Goal: Task Accomplishment & Management: Use online tool/utility

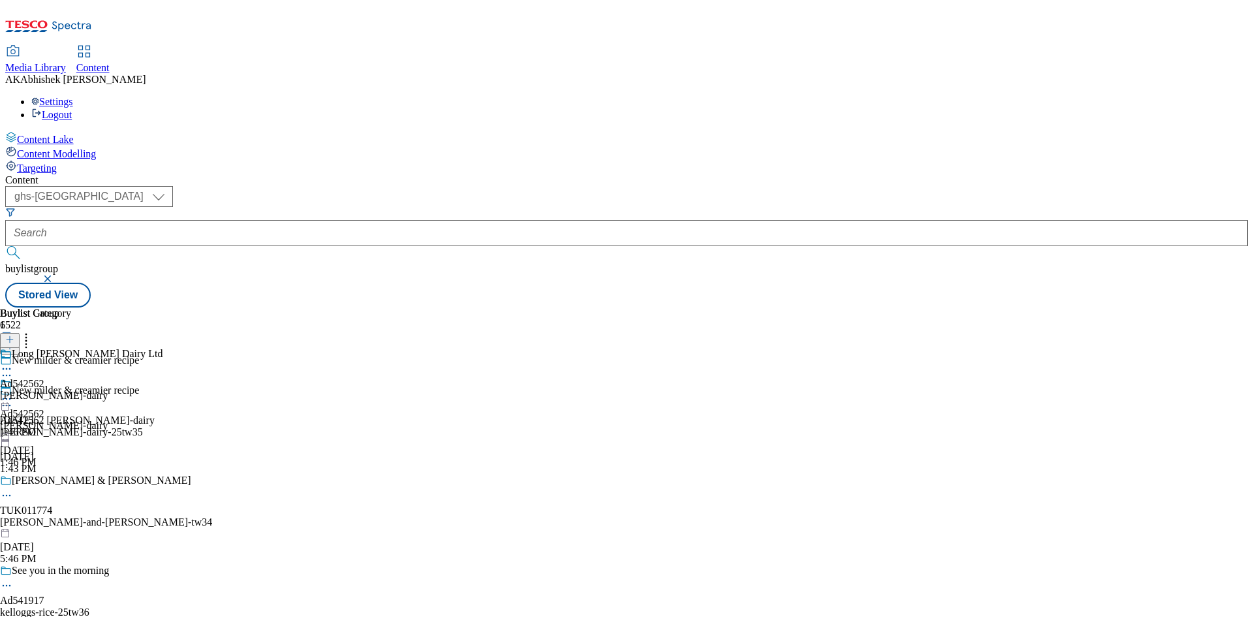
select select "ghs-[GEOGRAPHIC_DATA]"
click at [5, 246] on button "submit" at bounding box center [14, 252] width 18 height 13
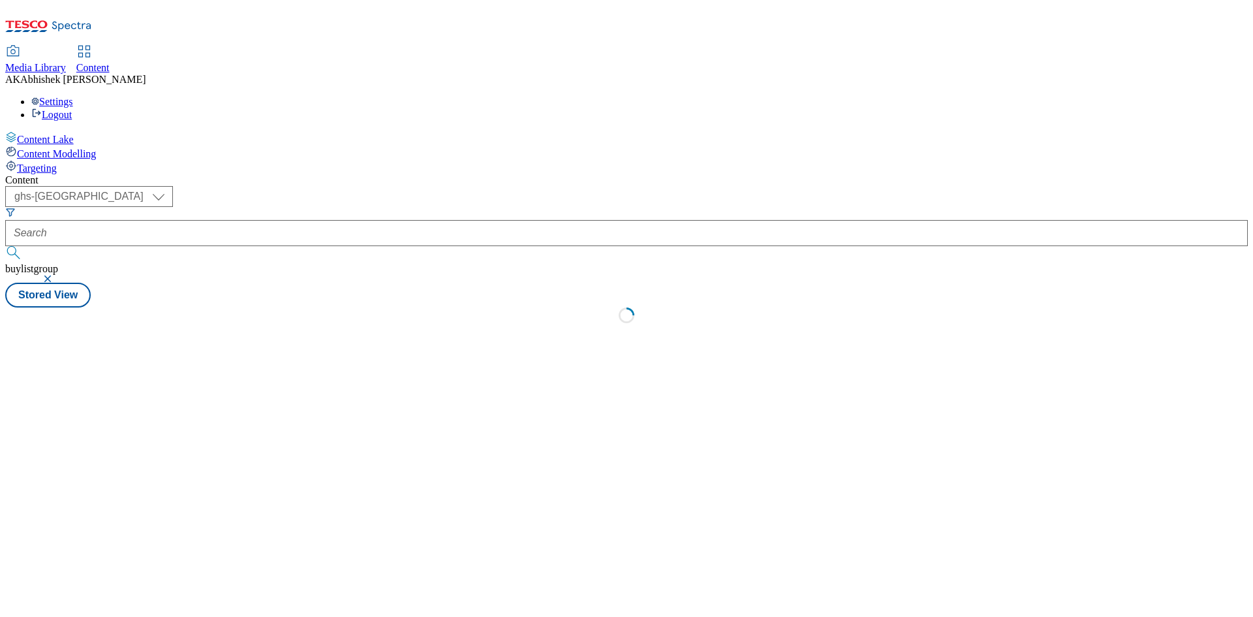
click at [5, 246] on button "submit" at bounding box center [14, 252] width 18 height 13
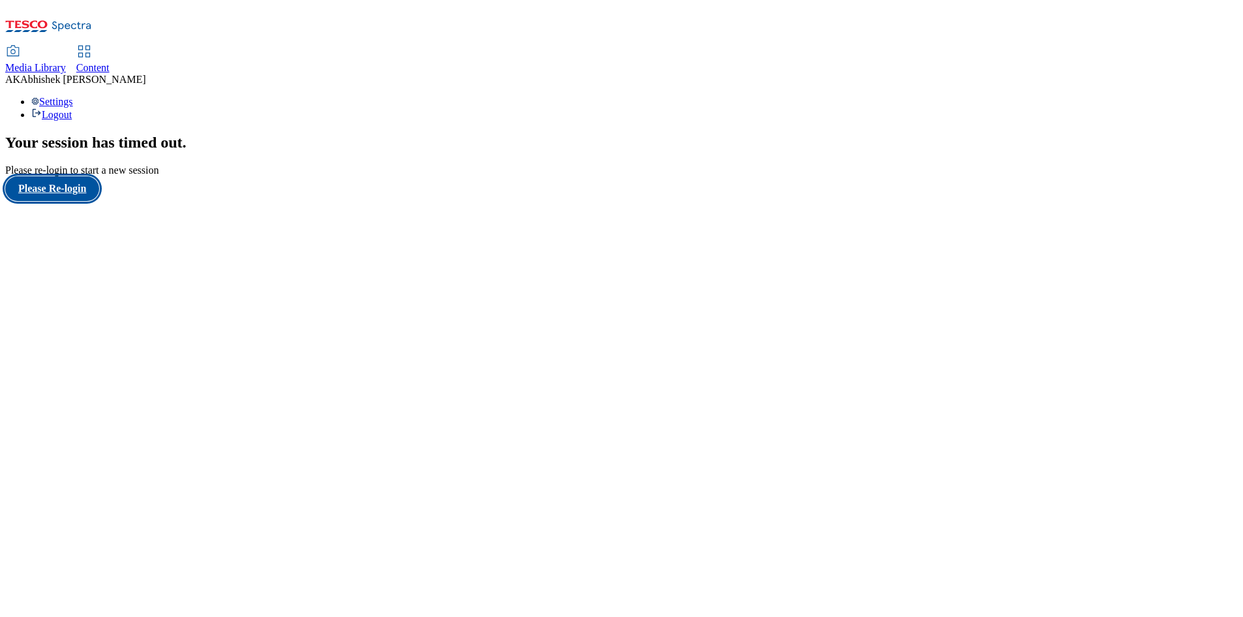
click at [55, 201] on button "Please Re-login" at bounding box center [52, 188] width 94 height 25
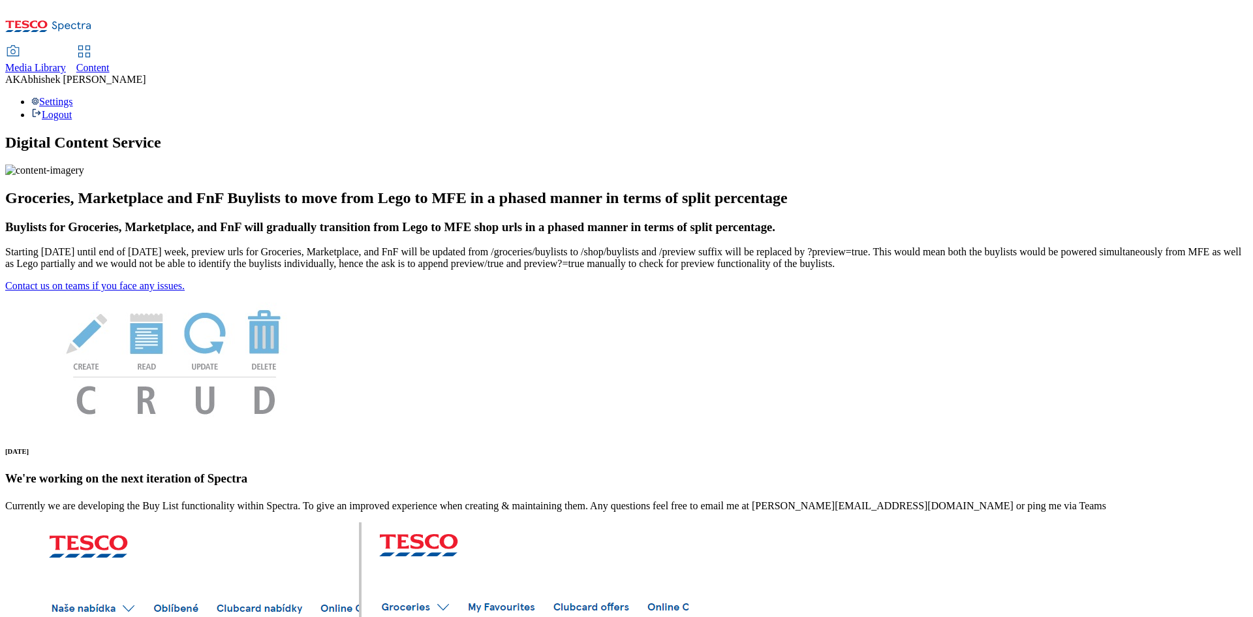
click at [110, 62] on span "Content" at bounding box center [92, 67] width 33 height 11
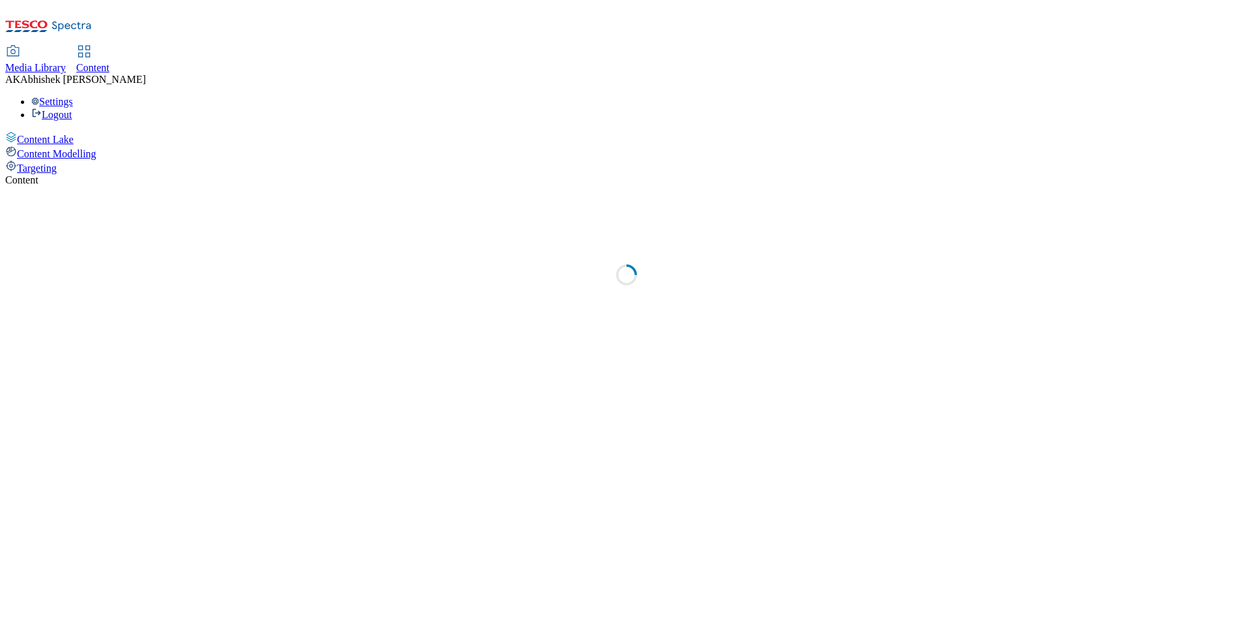
select select "ghs-uk"
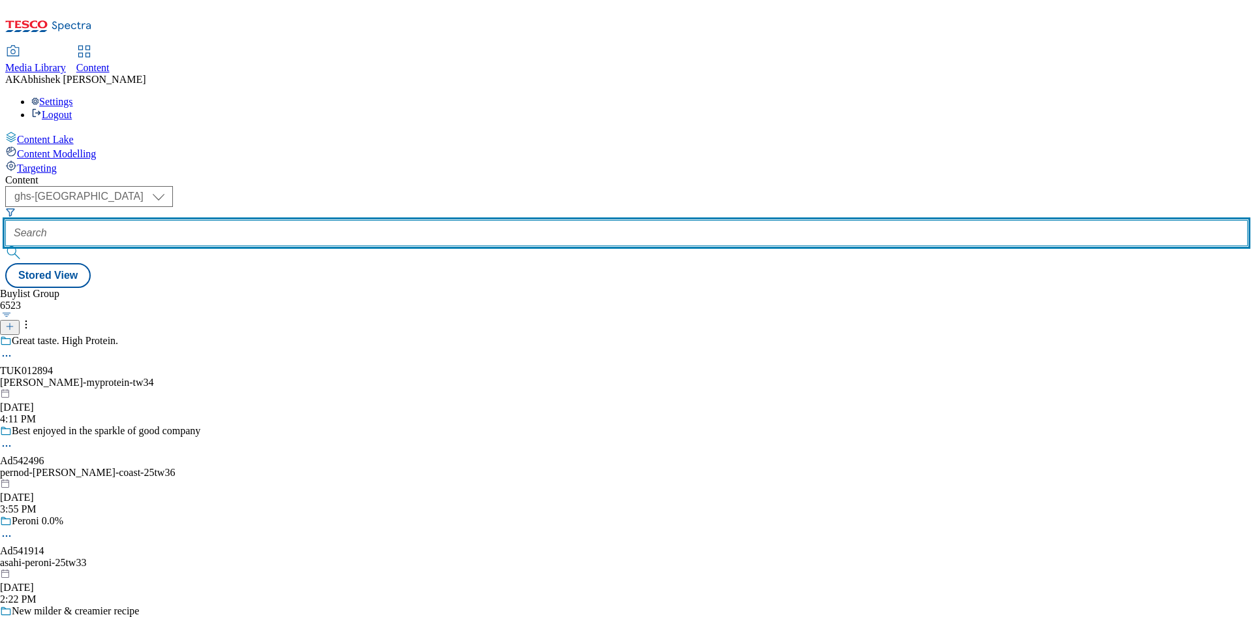
click at [301, 220] on input "text" at bounding box center [626, 233] width 1242 height 26
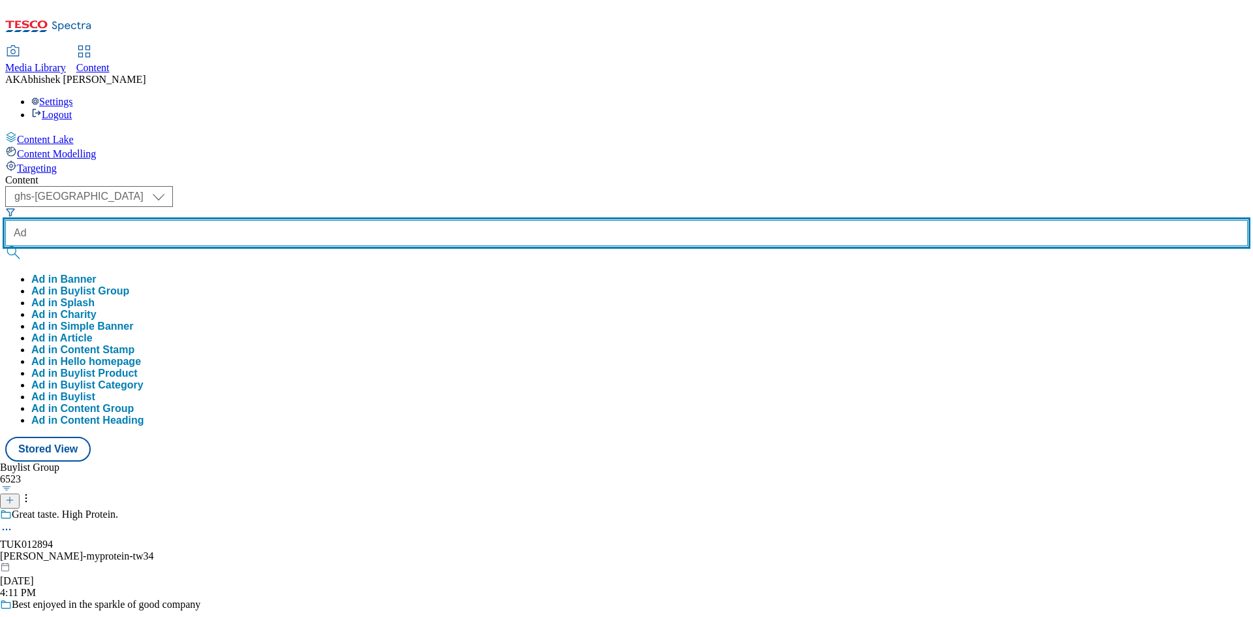
paste input "542496"
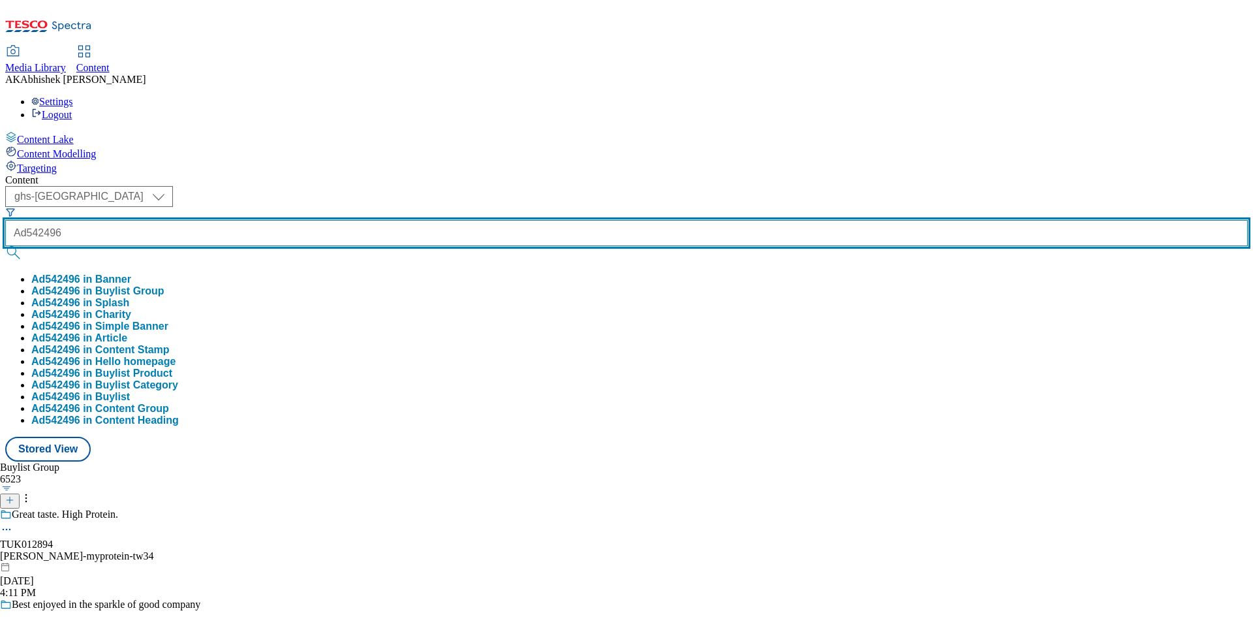
type input "Ad542496"
click at [5, 246] on button "submit" at bounding box center [14, 252] width 18 height 13
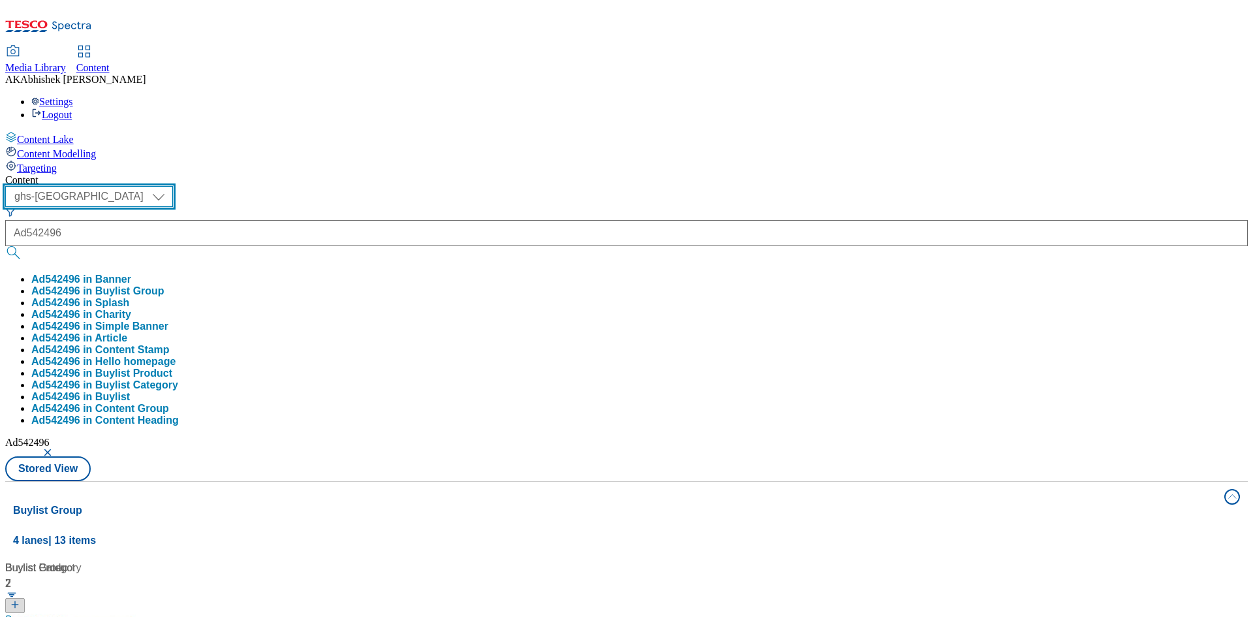
click at [173, 186] on select "ghs-roi ghs-uk" at bounding box center [89, 196] width 168 height 21
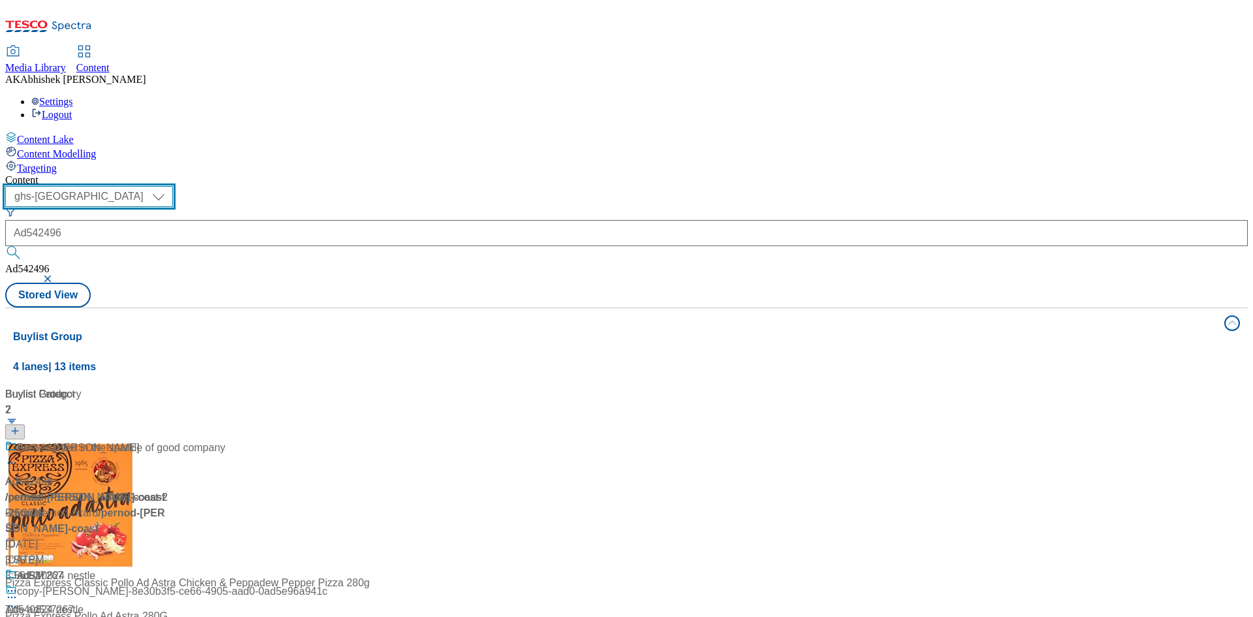
select select "ghs-roi"
click at [170, 186] on select "ghs-roi ghs-uk" at bounding box center [89, 196] width 168 height 21
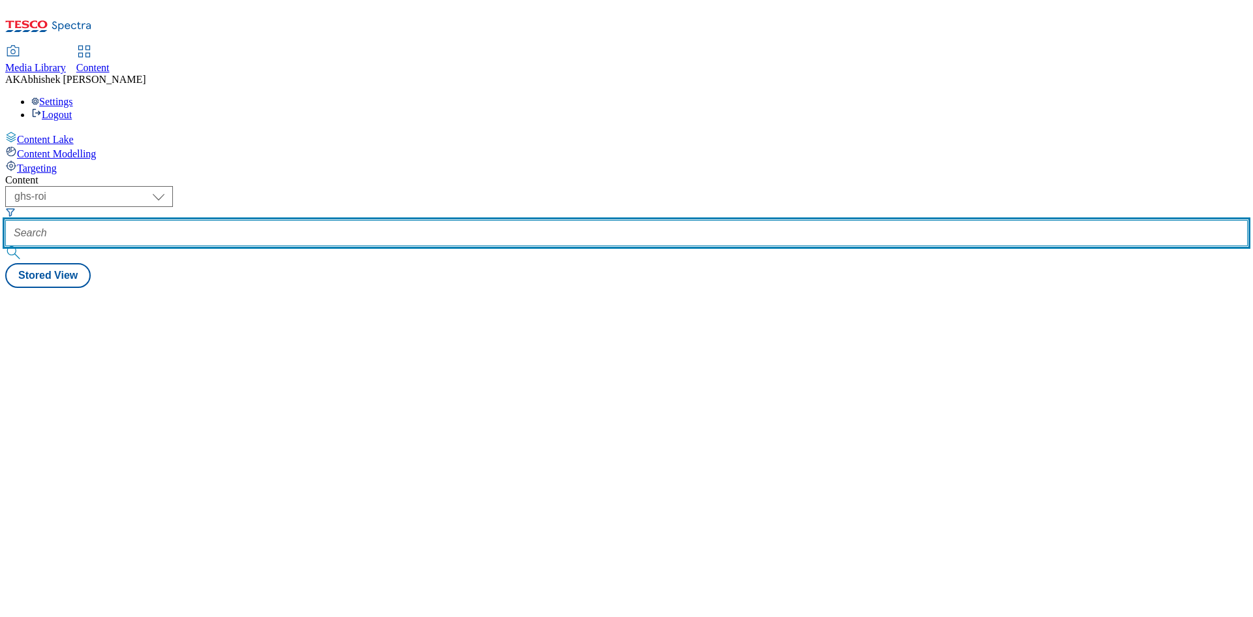
drag, startPoint x: 313, startPoint y: 100, endPoint x: 332, endPoint y: 104, distance: 19.2
click at [313, 220] on input "text" at bounding box center [626, 233] width 1242 height 26
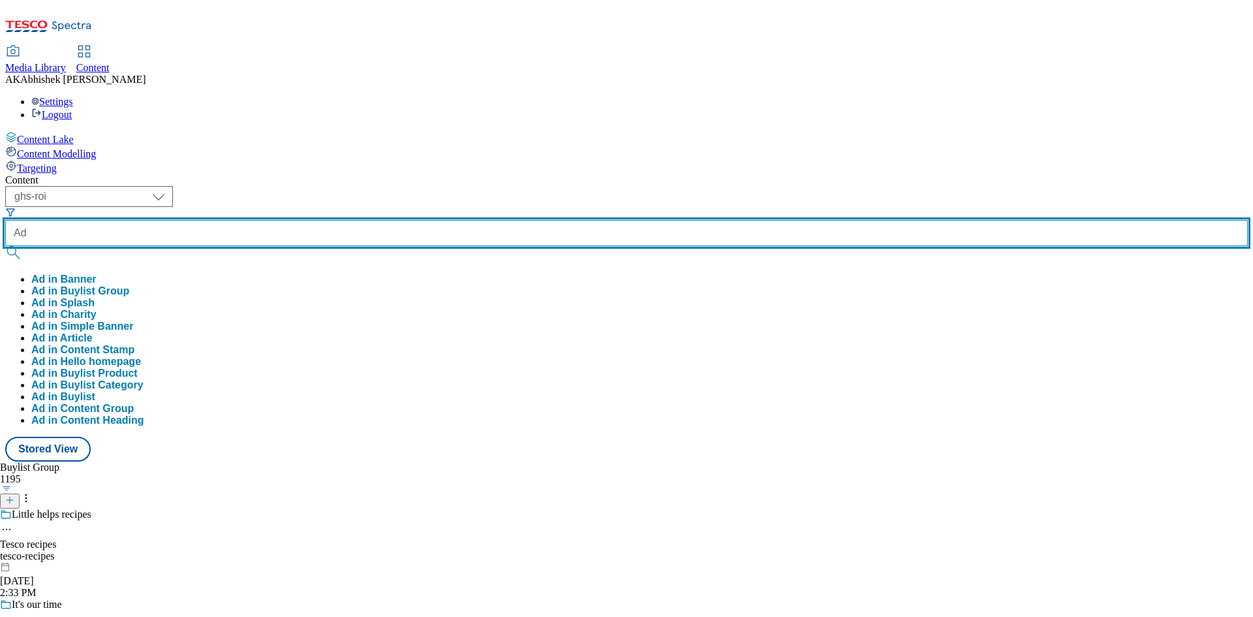
paste input "542496"
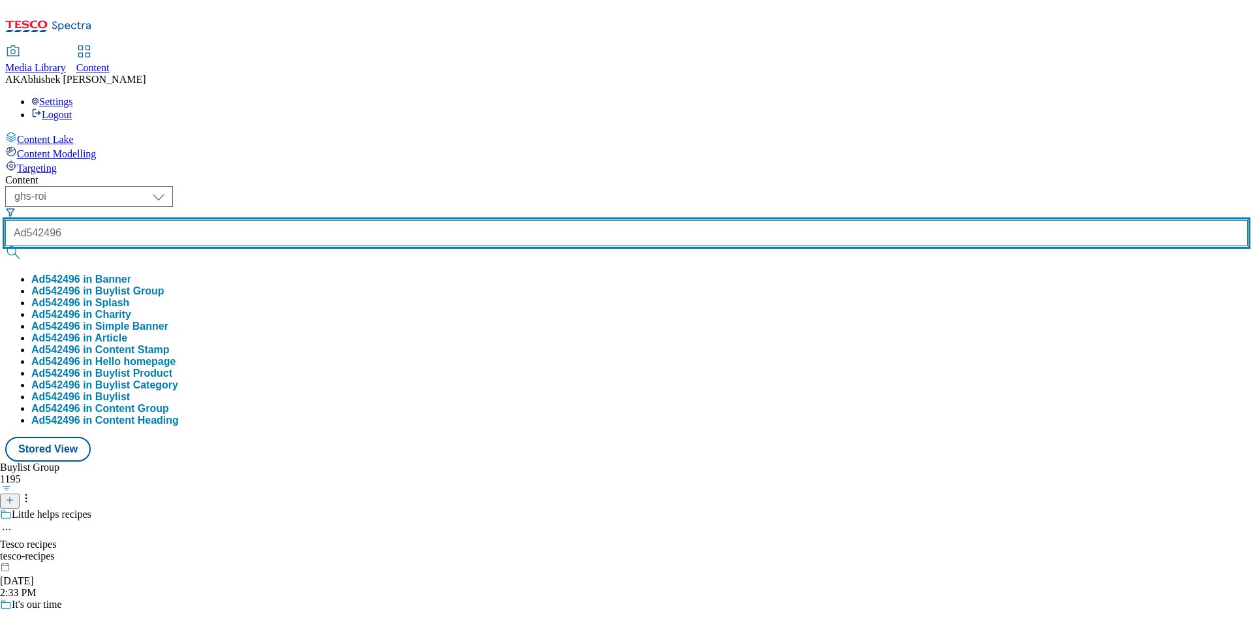
type input "Ad542496"
click at [5, 246] on button "submit" at bounding box center [14, 252] width 18 height 13
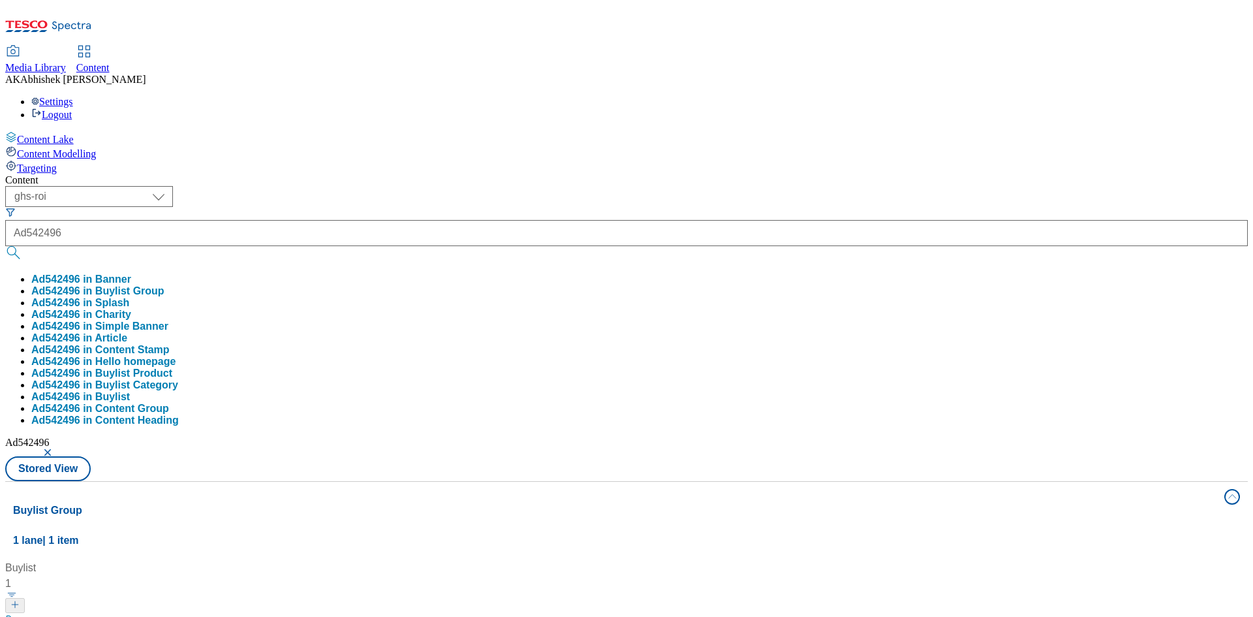
click at [532, 174] on div "Content ( optional ) ghs-roi ghs-uk ghs-roi Ad542496 Ad542496 in Banner Ad54249…" at bounding box center [626, 612] width 1242 height 876
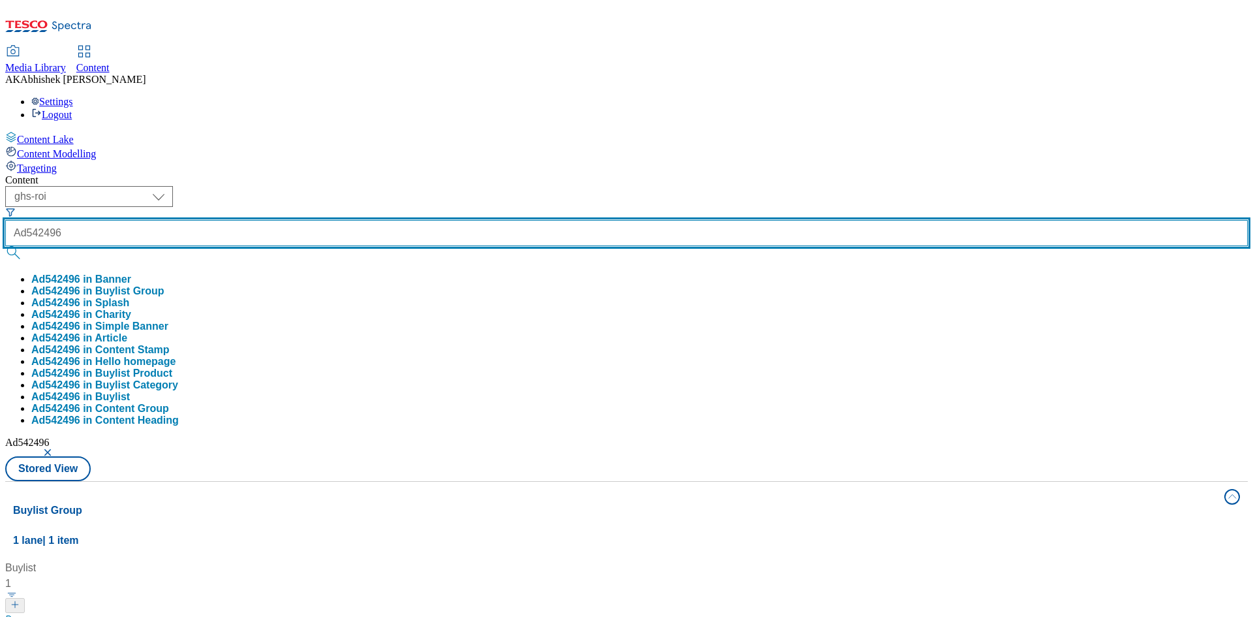
click at [341, 220] on input "Ad542496" at bounding box center [626, 233] width 1242 height 26
click at [5, 246] on button "submit" at bounding box center [14, 252] width 18 height 13
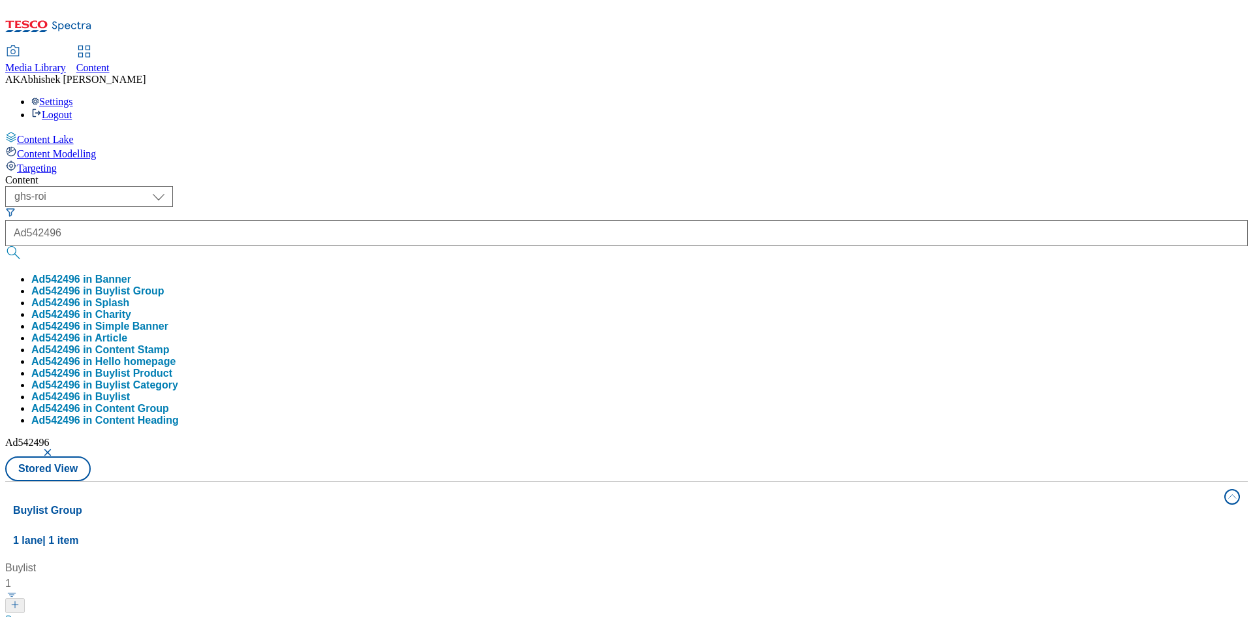
click at [525, 174] on div "Content ( optional ) ghs-roi ghs-uk ghs-roi Ad542496 Ad542496 in Banner Ad54249…" at bounding box center [626, 612] width 1242 height 876
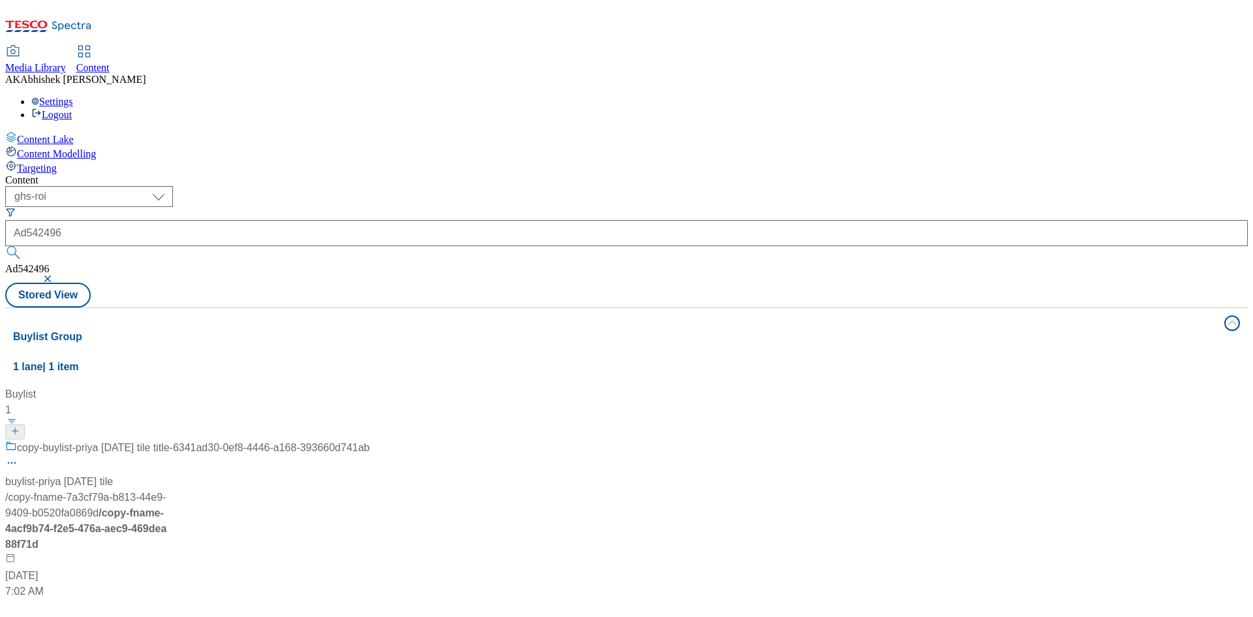
click at [55, 275] on button "button" at bounding box center [48, 279] width 13 height 8
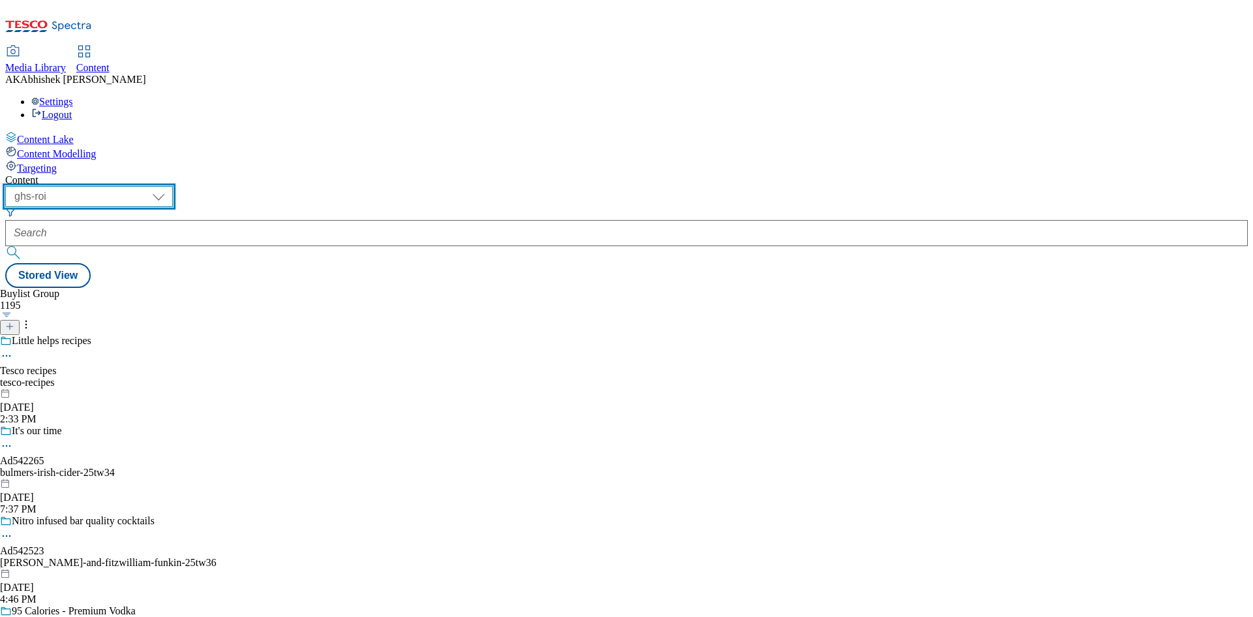
drag, startPoint x: 217, startPoint y: 100, endPoint x: 226, endPoint y: 113, distance: 15.0
click at [173, 186] on select "ghs-roi ghs-uk" at bounding box center [89, 196] width 168 height 21
click at [170, 186] on select "ghs-roi ghs-uk" at bounding box center [89, 196] width 168 height 21
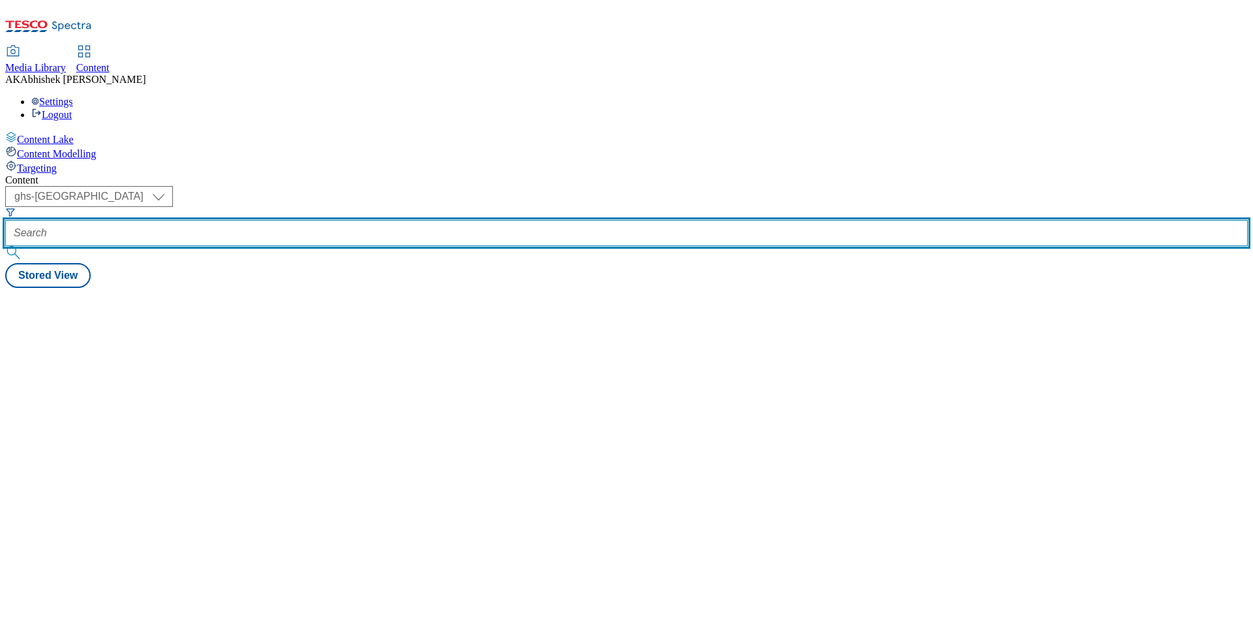
click at [299, 220] on input "text" at bounding box center [626, 233] width 1242 height 26
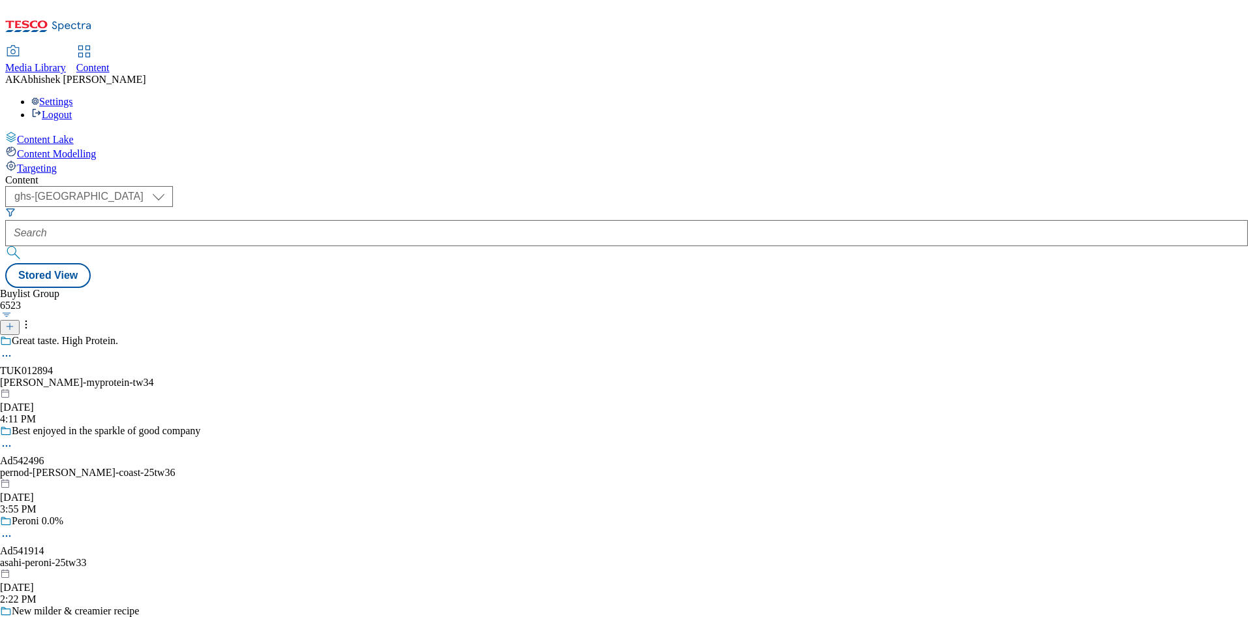
click at [499, 174] on div "Content ( optional ) ghs-roi ghs-uk ghs-uk Stored View Buylist Group 6523 Great…" at bounding box center [626, 231] width 1242 height 114
click at [173, 186] on select "ghs-roi ghs-uk" at bounding box center [89, 196] width 168 height 21
click at [170, 186] on select "ghs-roi ghs-uk" at bounding box center [89, 196] width 168 height 21
click at [173, 186] on select "ghs-roi ghs-uk" at bounding box center [89, 196] width 168 height 21
select select "ghs-roi"
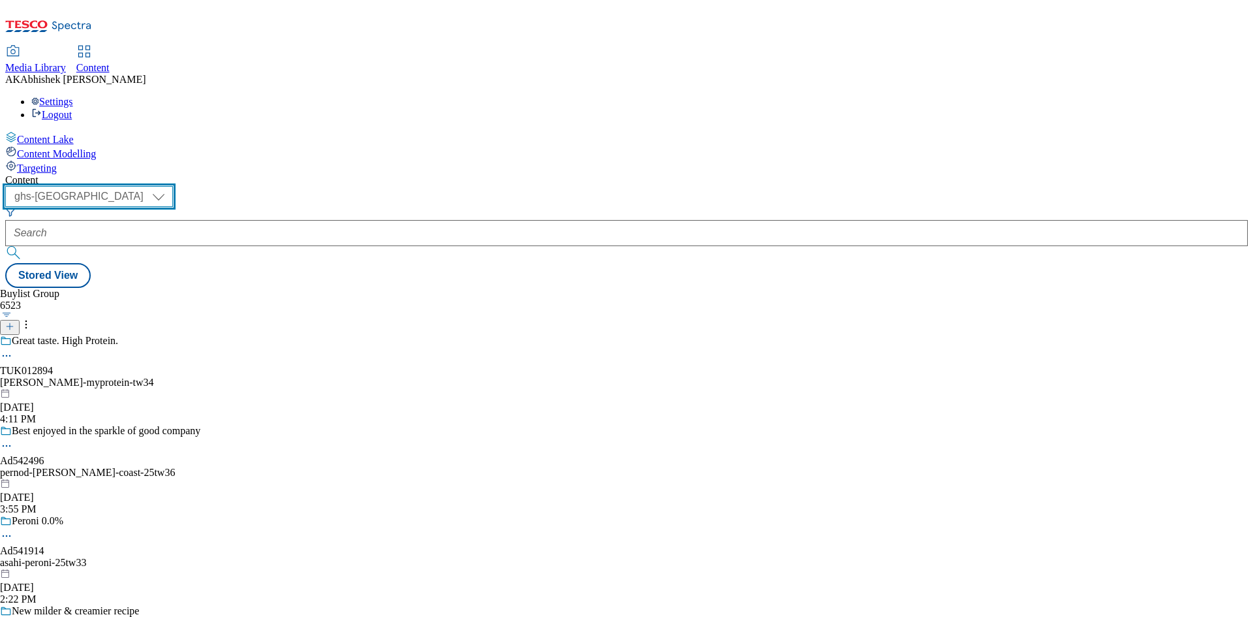
click at [170, 186] on select "ghs-roi ghs-uk" at bounding box center [89, 196] width 168 height 21
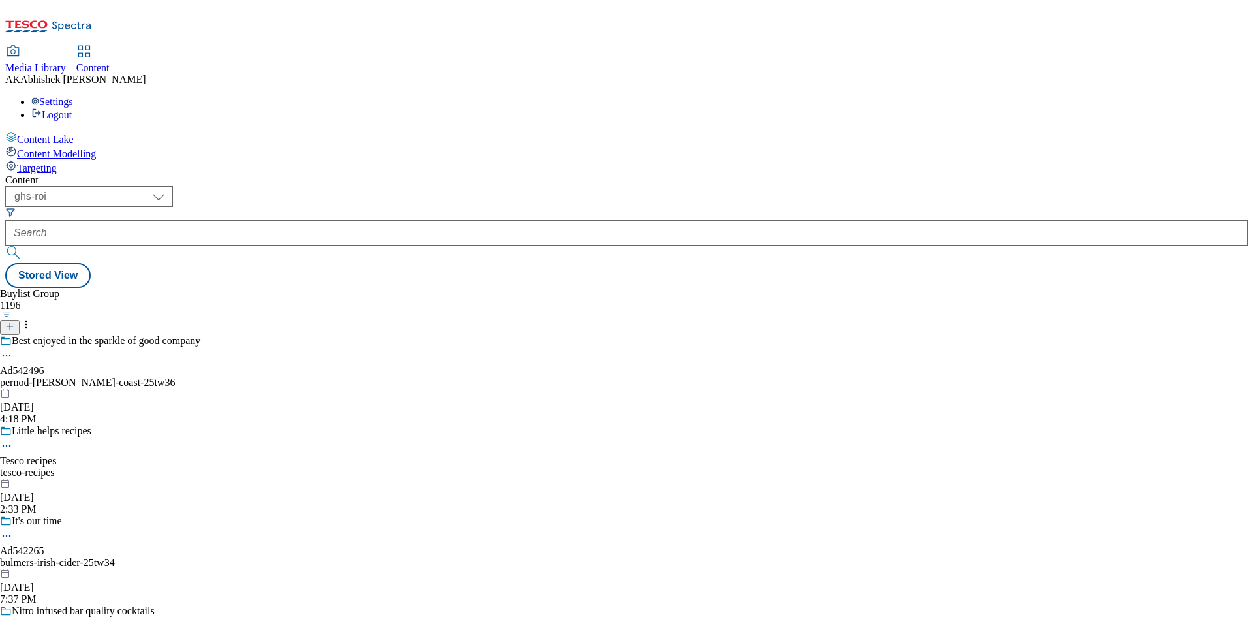
click at [217, 335] on div "Best enjoyed in the sparkle of good company Ad542496 pernod-ricard-west-coast-2…" at bounding box center [108, 380] width 217 height 90
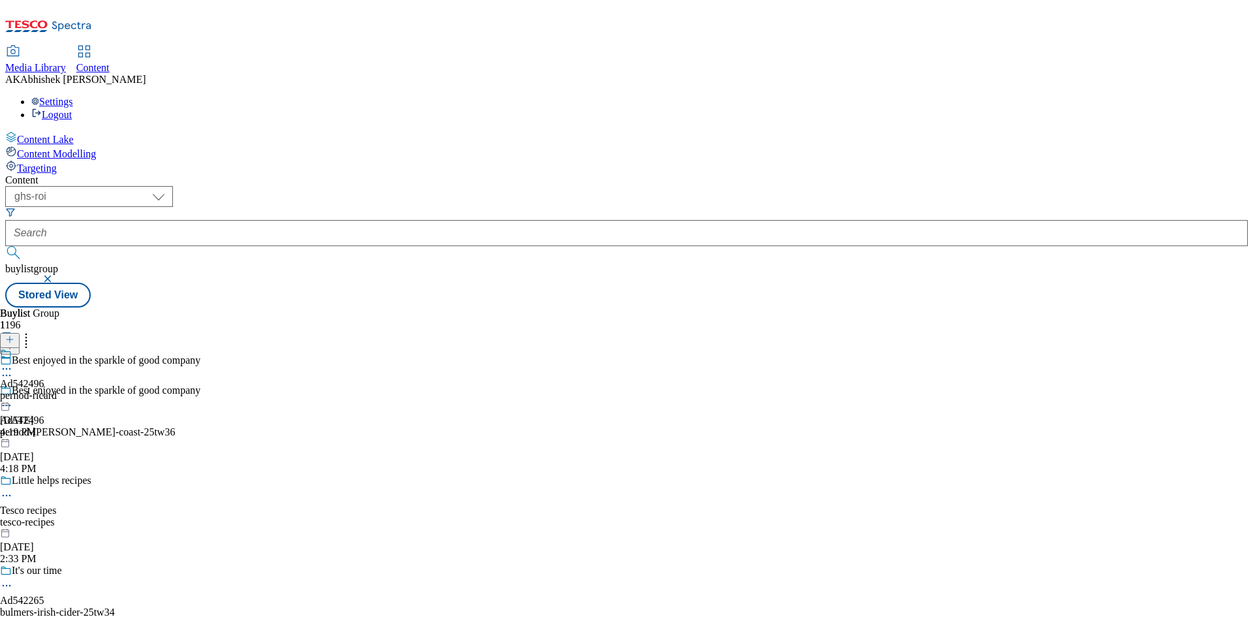
click at [13, 399] on icon at bounding box center [6, 405] width 13 height 13
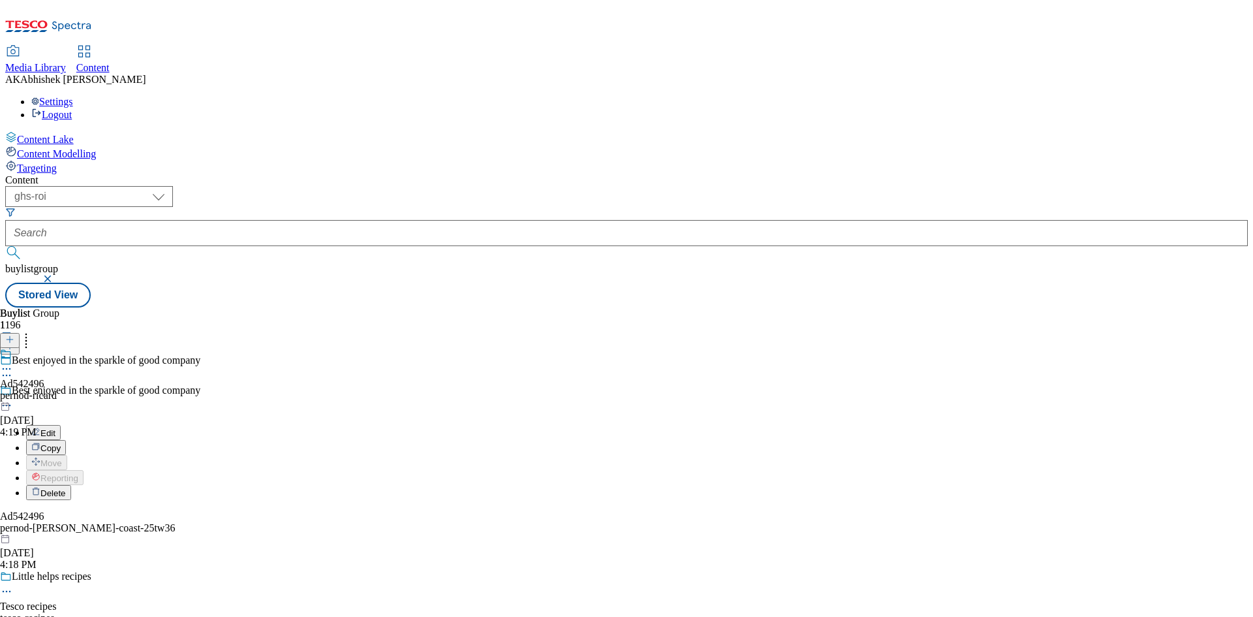
click at [55, 428] on span "Edit" at bounding box center [47, 433] width 15 height 10
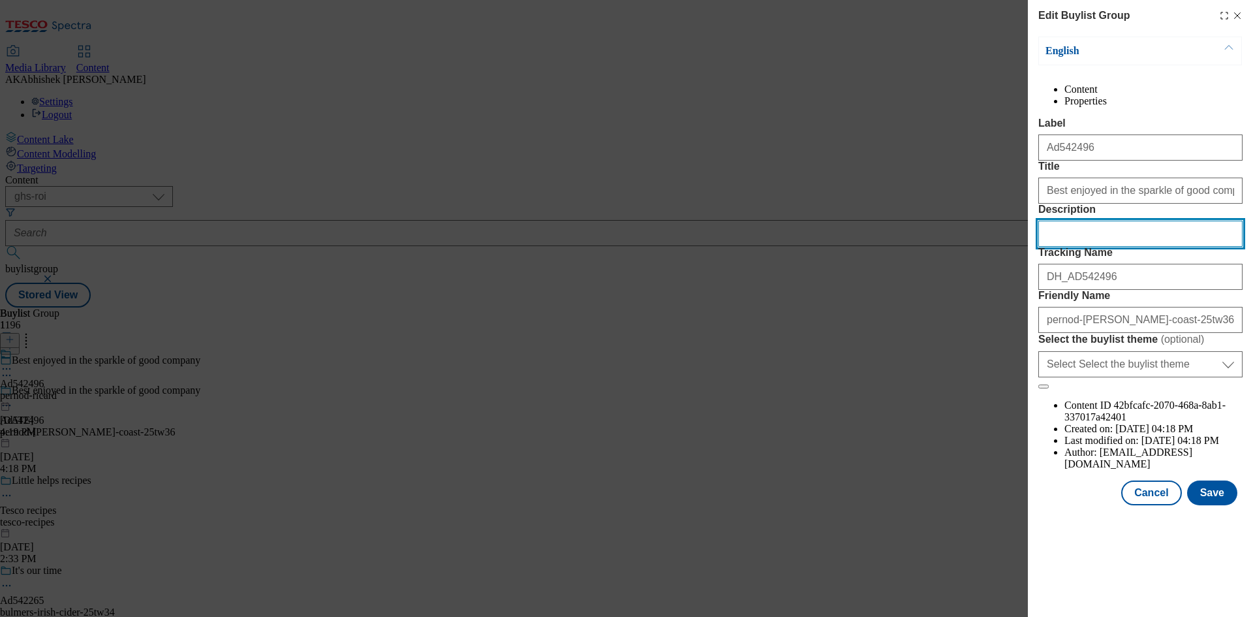
click at [1082, 247] on input "Description" at bounding box center [1140, 234] width 204 height 26
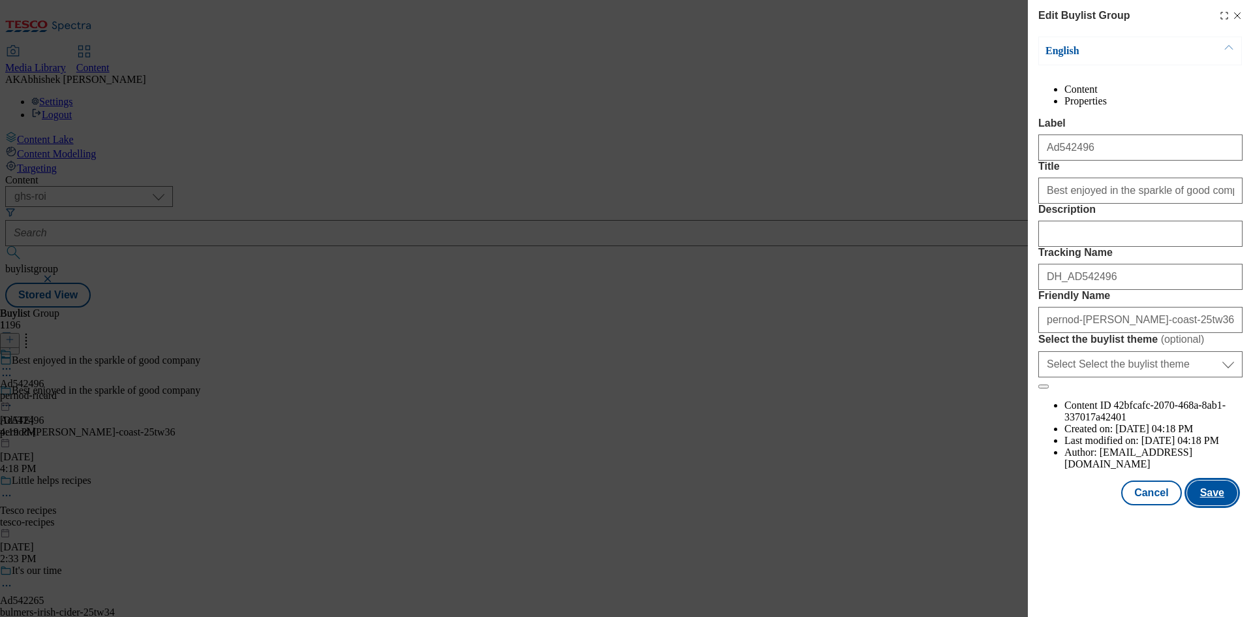
click at [1214, 505] on button "Save" at bounding box center [1212, 492] width 50 height 25
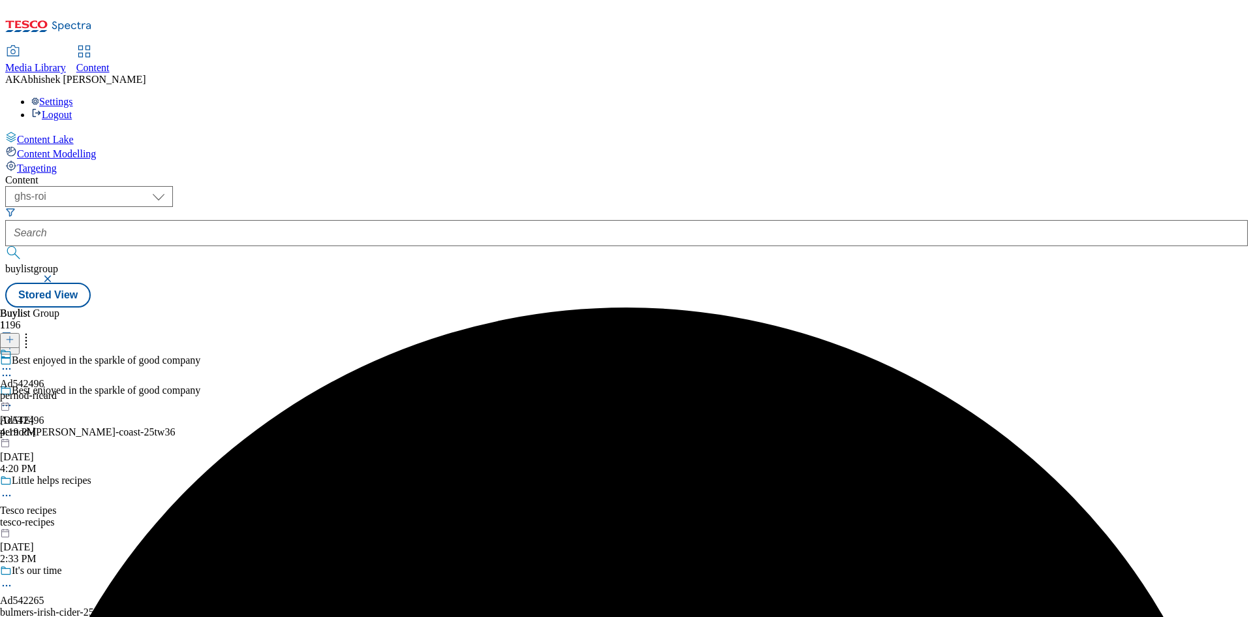
drag, startPoint x: 591, startPoint y: 234, endPoint x: 601, endPoint y: 228, distance: 12.0
click at [57, 348] on div "Ad542496 pernod-ricard Oct 15, 2025 4:19 PM" at bounding box center [28, 393] width 57 height 90
click at [8, 398] on circle at bounding box center [7, 399] width 2 height 2
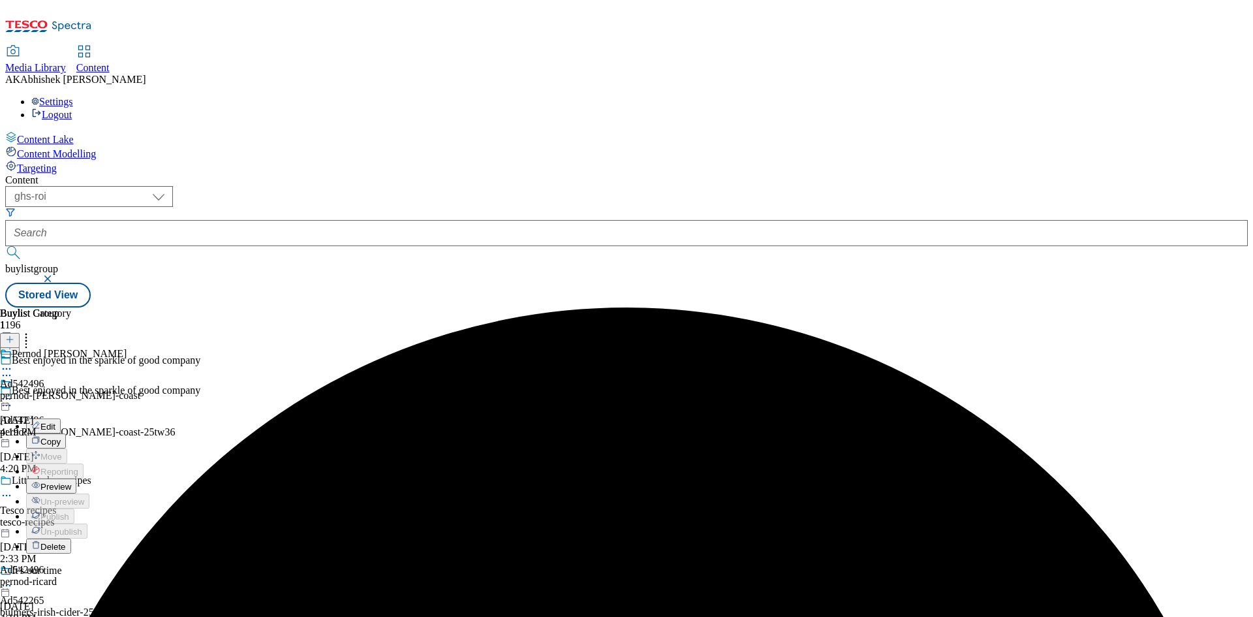
click at [55, 422] on span "Edit" at bounding box center [47, 427] width 15 height 10
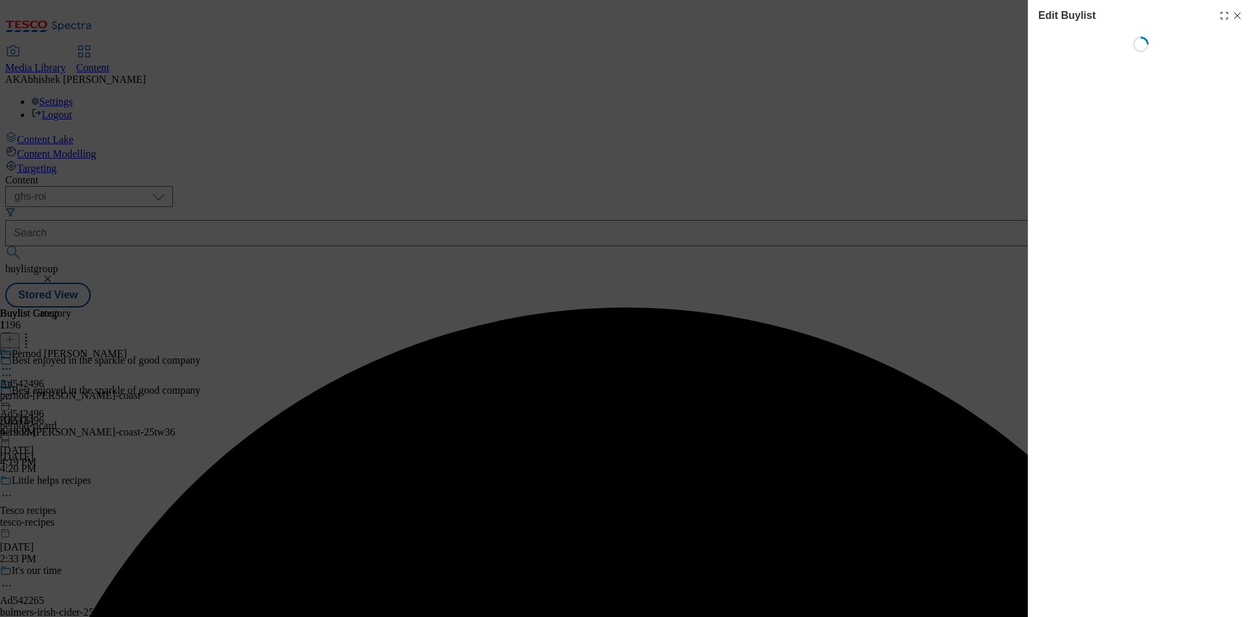
select select "tactical"
select select "supplier funded short term 1-3 weeks"
select select "dunnhumby"
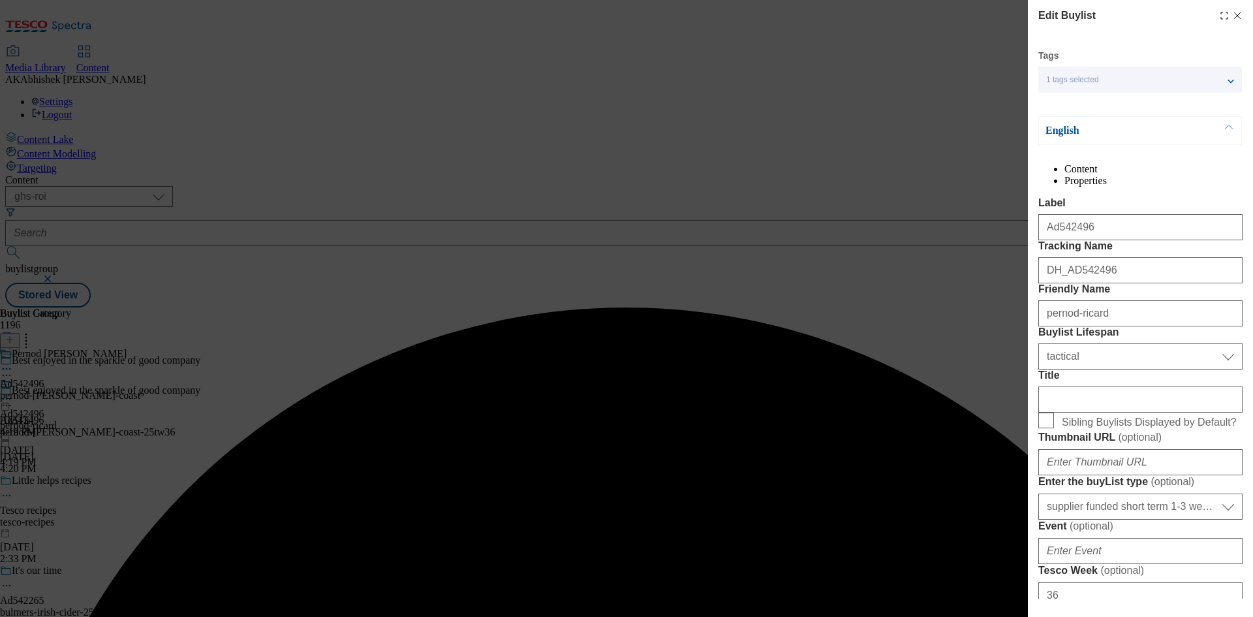
select select "Banner"
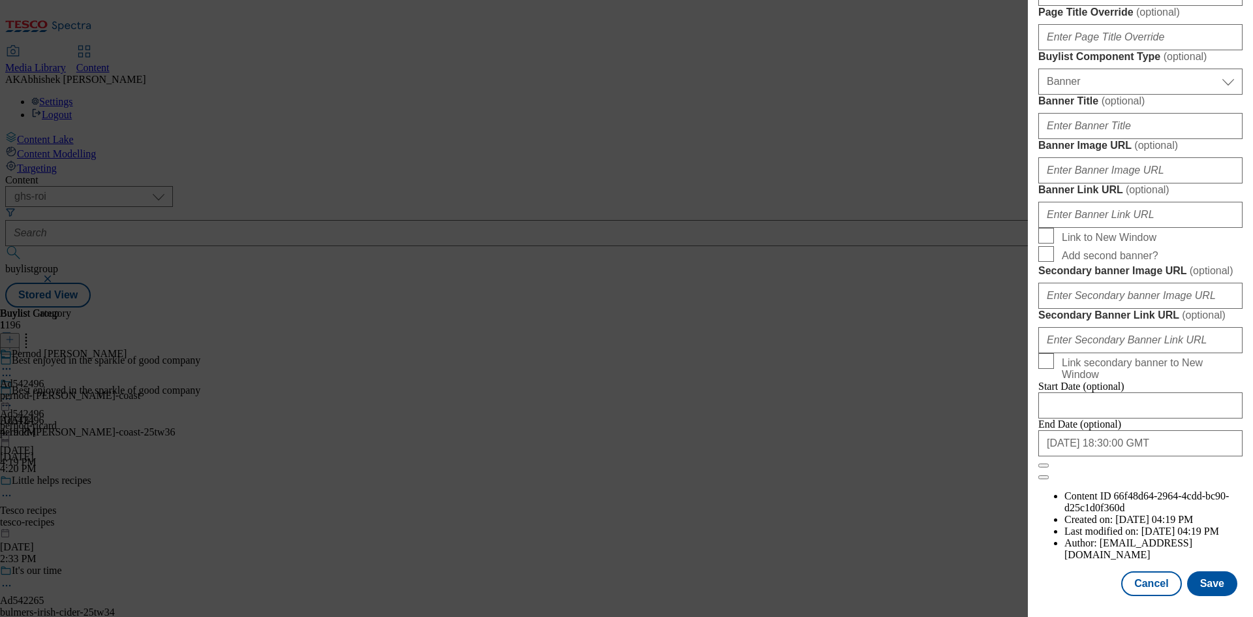
scroll to position [1282, 0]
click at [1171, 456] on input "2026-03-01 18:30:00 GMT" at bounding box center [1140, 443] width 204 height 26
select select "2026"
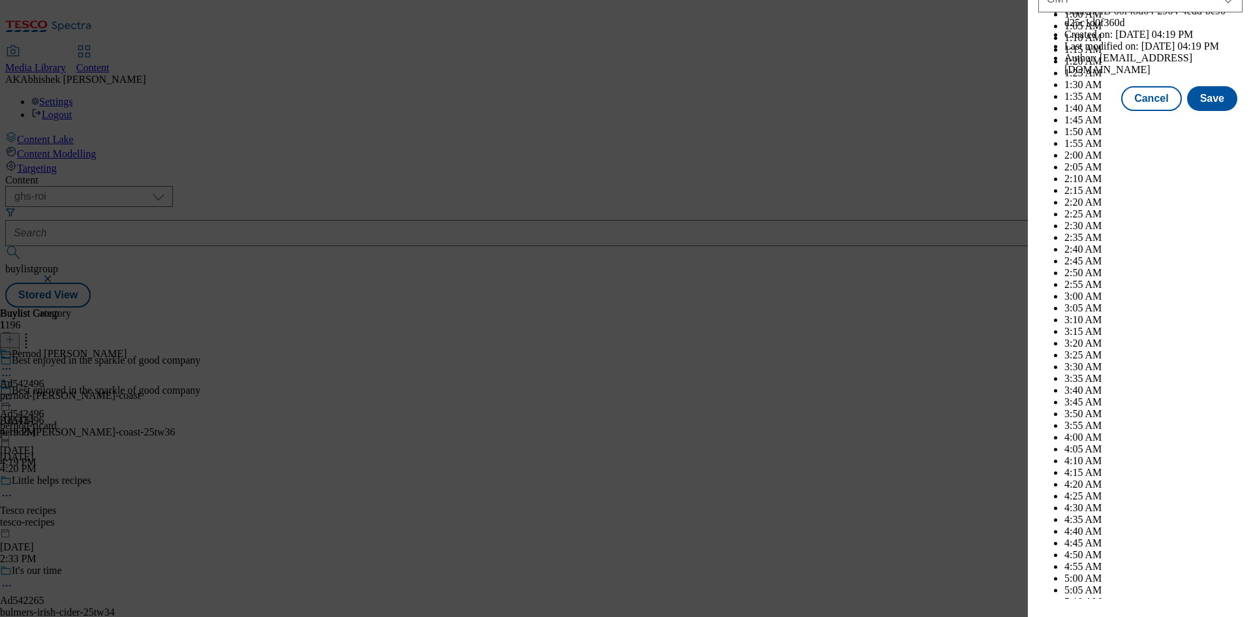
scroll to position [5353, 0]
select select "April"
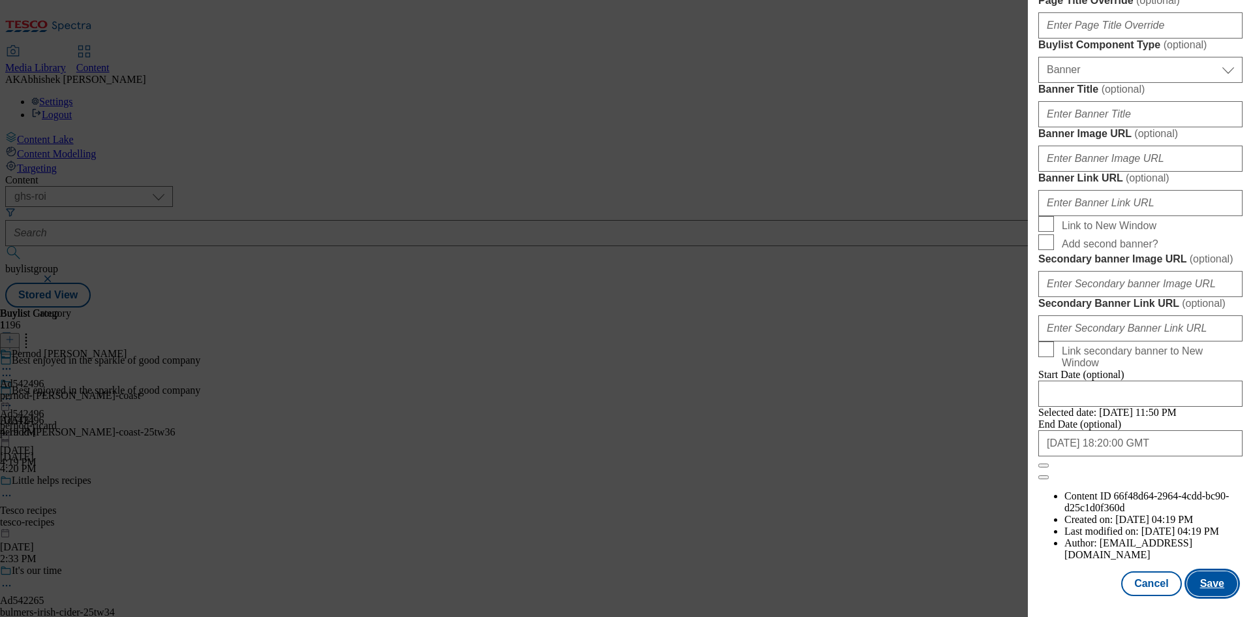
click at [1209, 578] on button "Save" at bounding box center [1212, 583] width 50 height 25
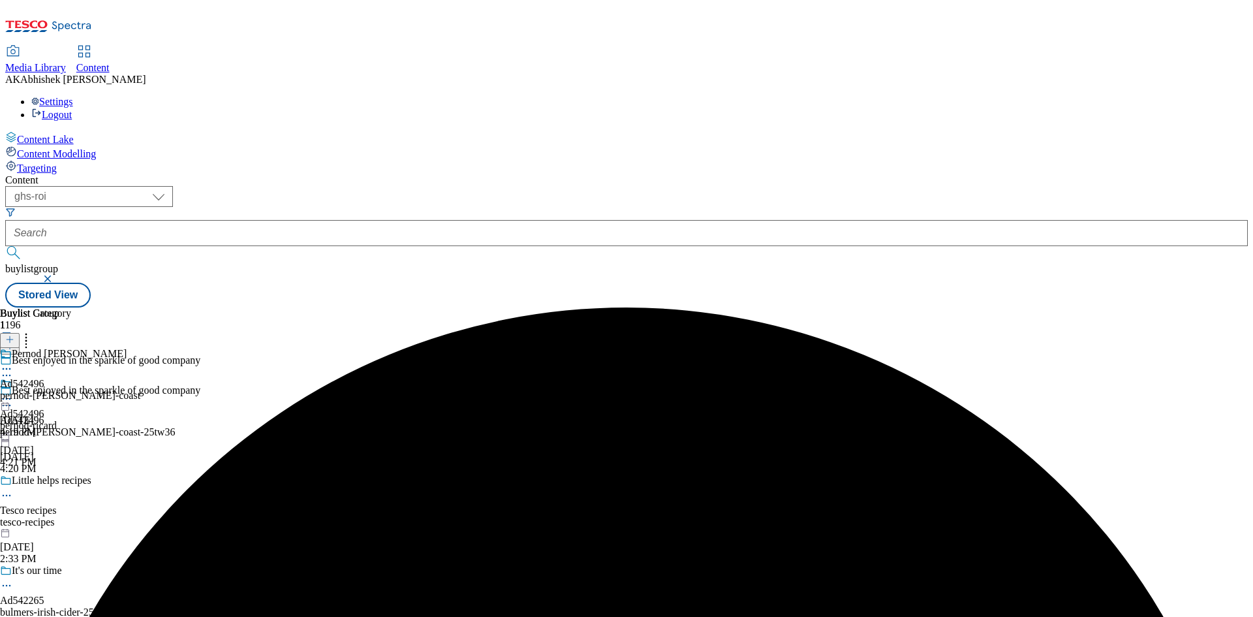
click at [13, 362] on icon at bounding box center [6, 368] width 13 height 13
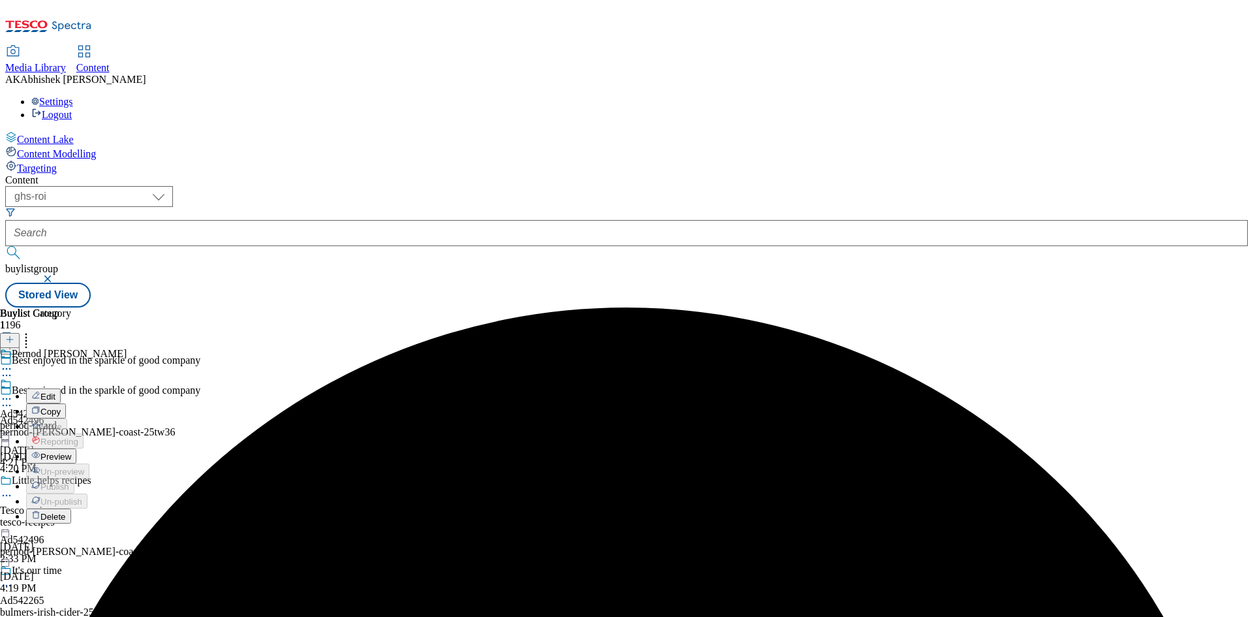
click at [55, 392] on span "Edit" at bounding box center [47, 397] width 15 height 10
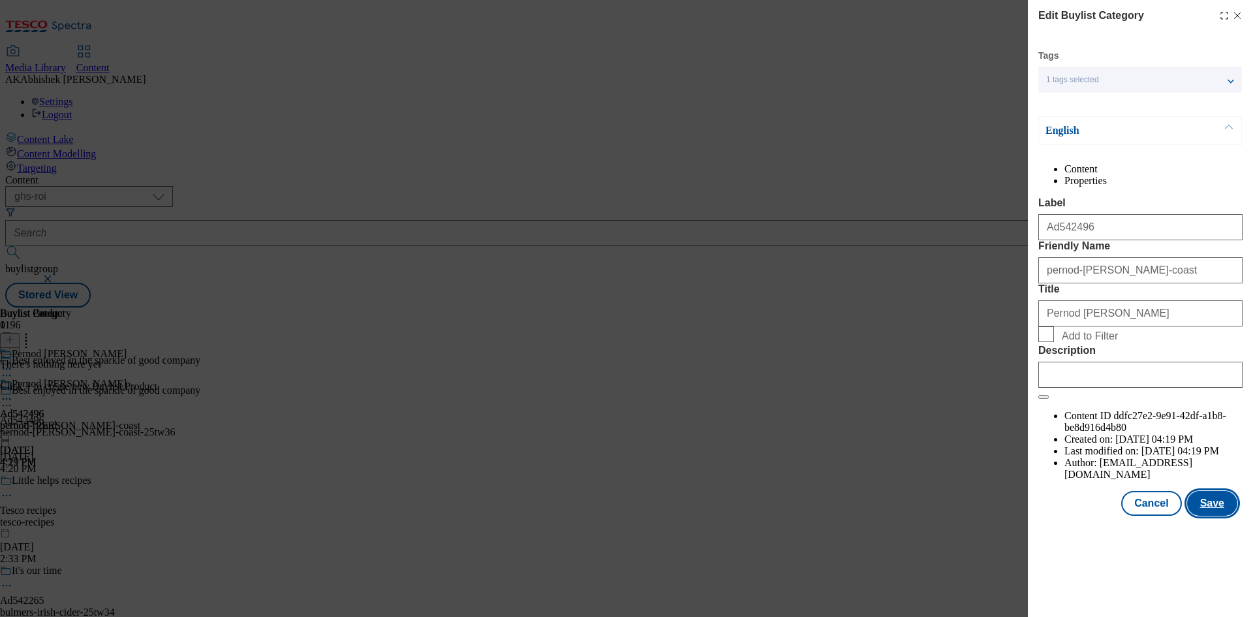
click at [1213, 516] on button "Save" at bounding box center [1212, 503] width 50 height 25
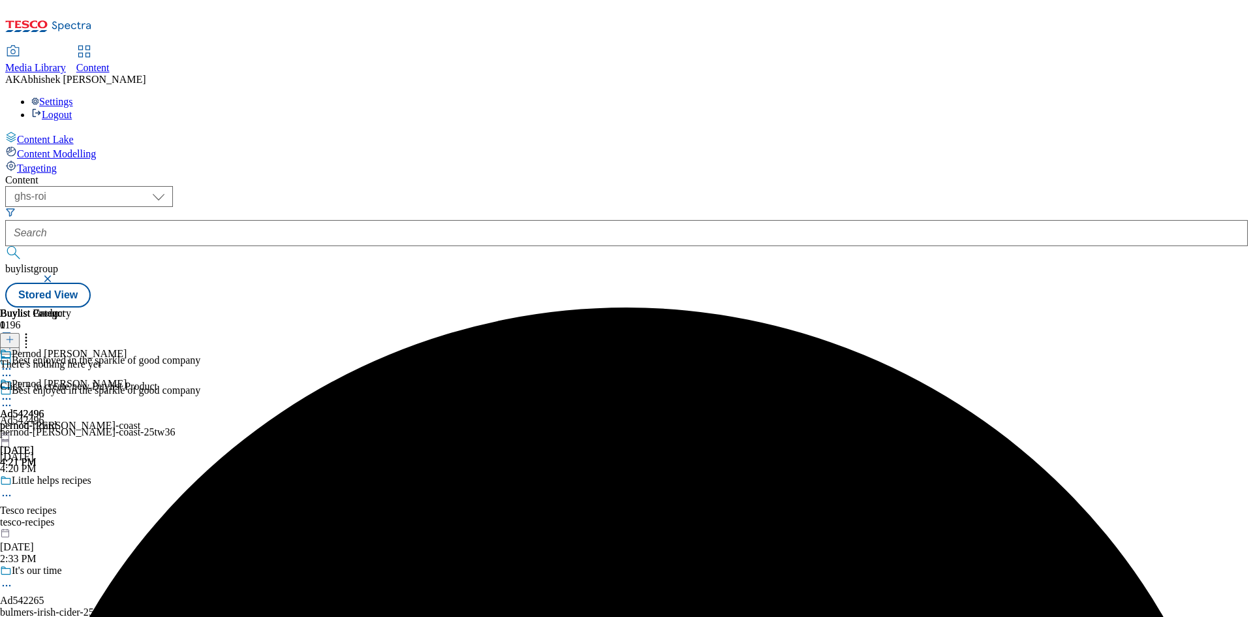
click at [14, 335] on icon at bounding box center [9, 339] width 9 height 9
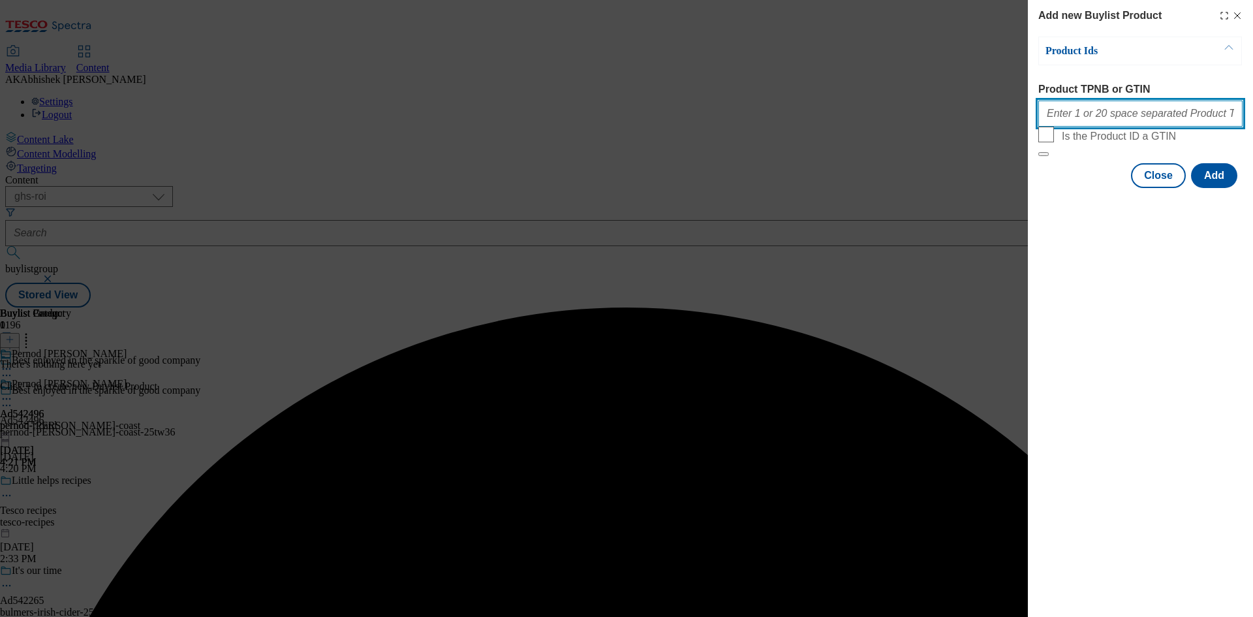
click at [1084, 112] on input "Product TPNB or GTIN" at bounding box center [1140, 113] width 204 height 26
paste input "96538865 93609602 93611443 96310898 54175355 64157726 92858430 93045630 90510671"
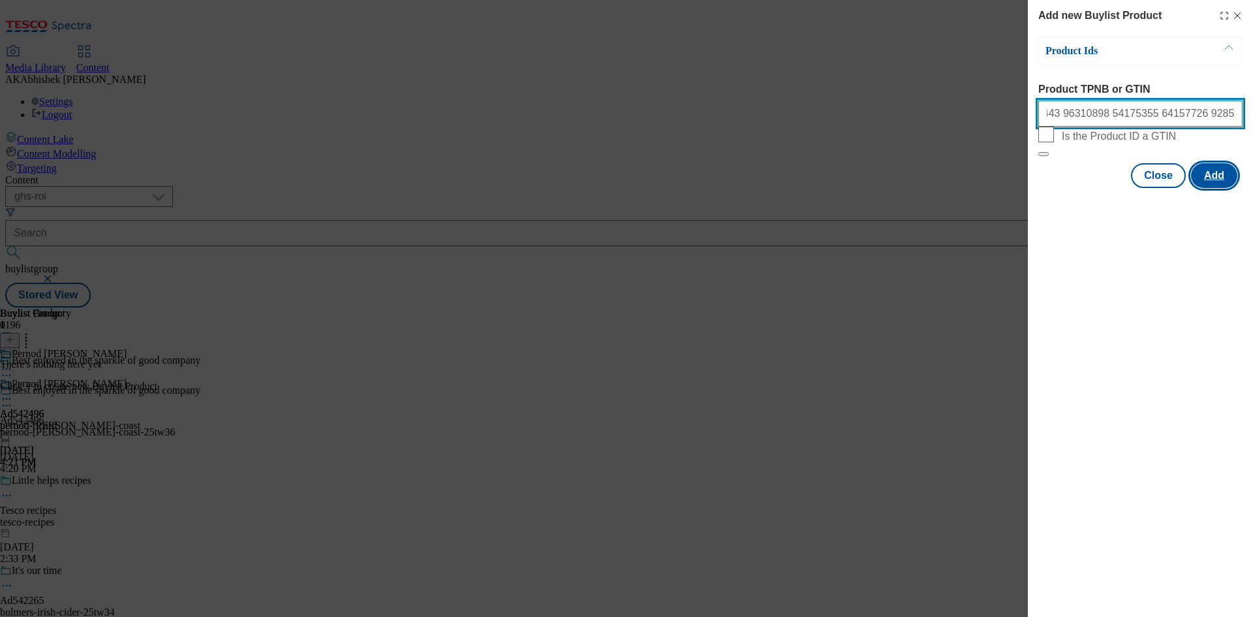
type input "96538865 93609602 93611443 96310898 54175355 64157726 92858430 93045630 90510671"
click at [1219, 188] on button "Add" at bounding box center [1214, 175] width 46 height 25
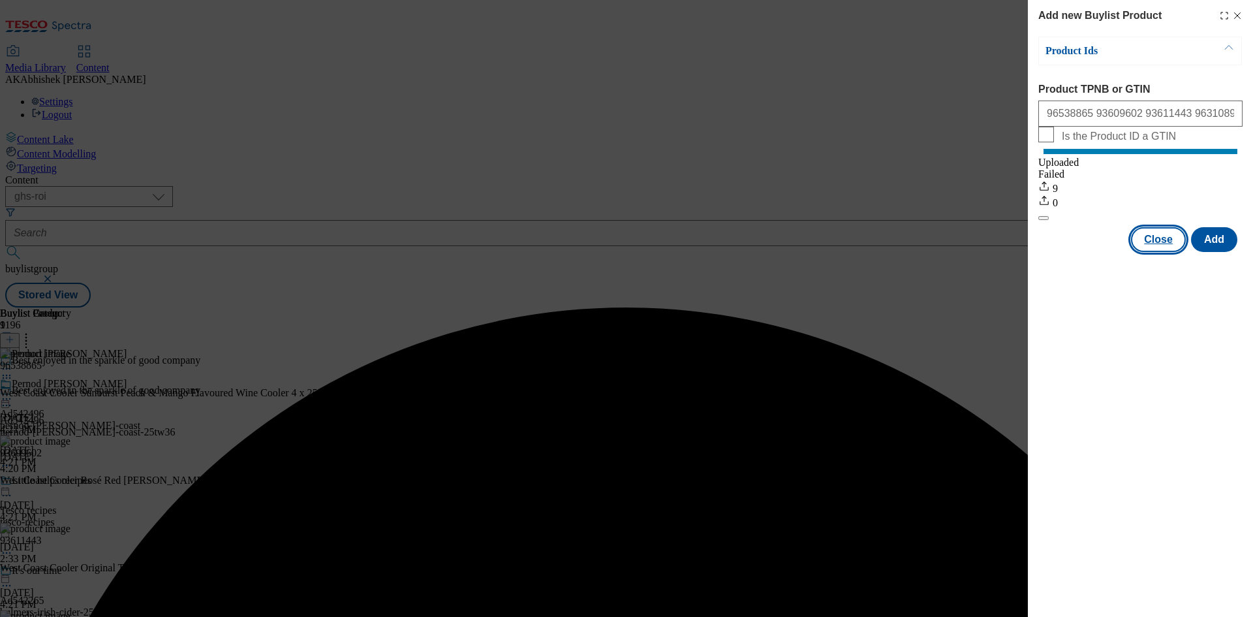
click at [1158, 252] on button "Close" at bounding box center [1158, 239] width 55 height 25
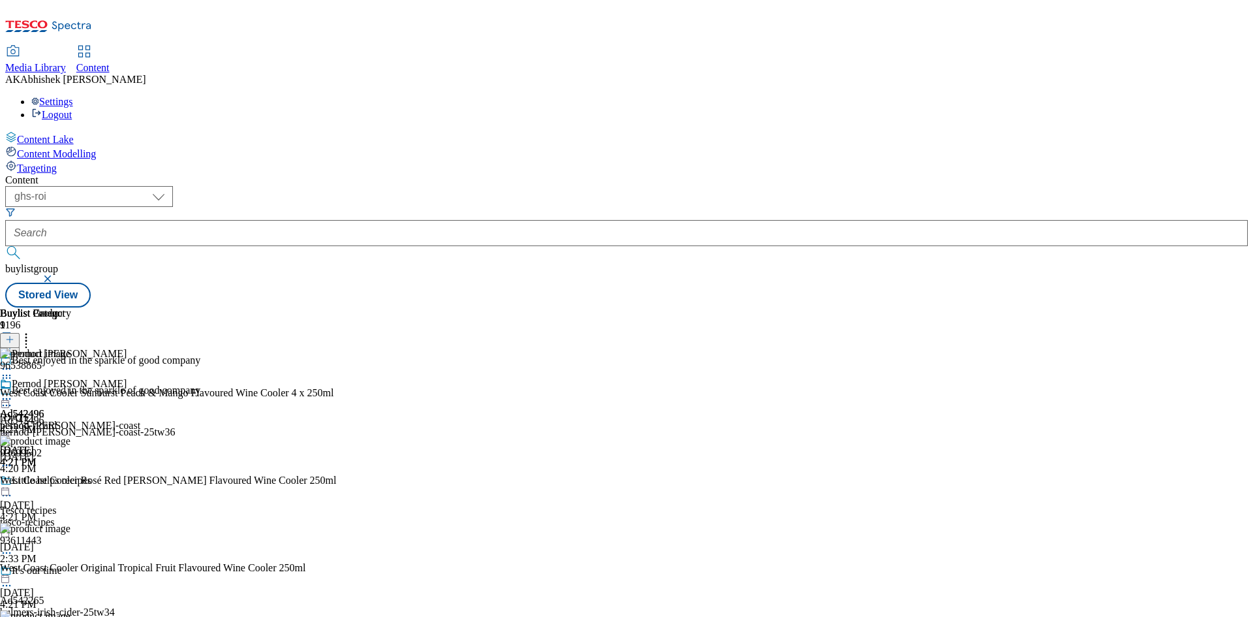
click at [13, 392] on icon at bounding box center [6, 398] width 13 height 13
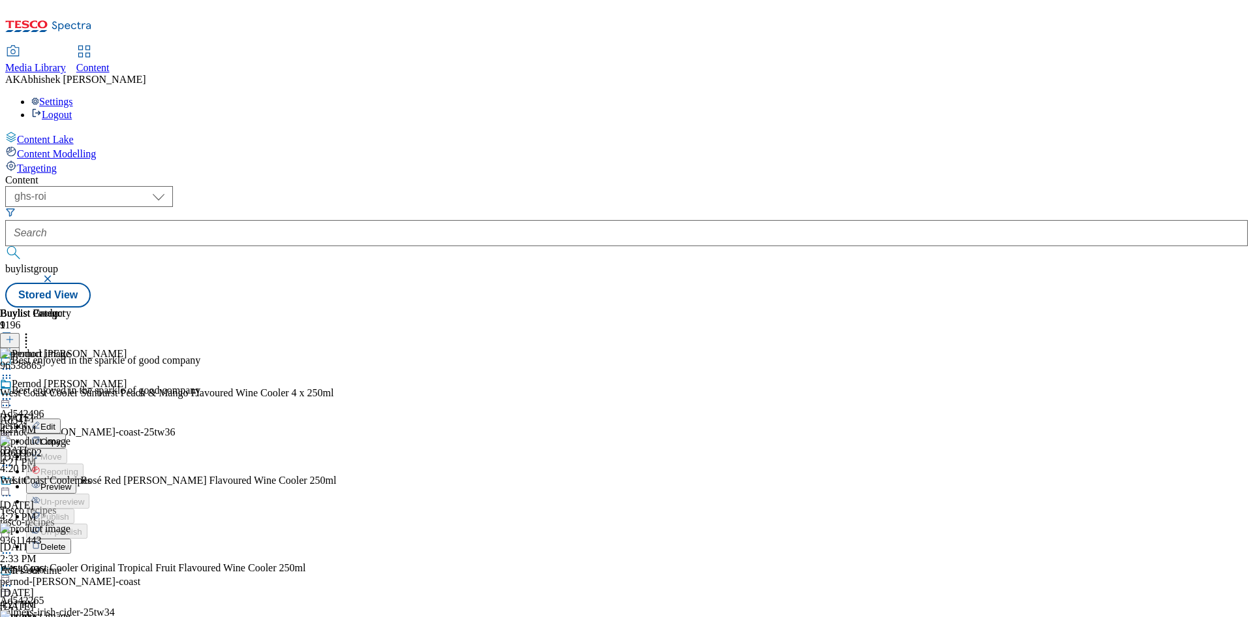
click at [71, 482] on span "Preview" at bounding box center [55, 487] width 31 height 10
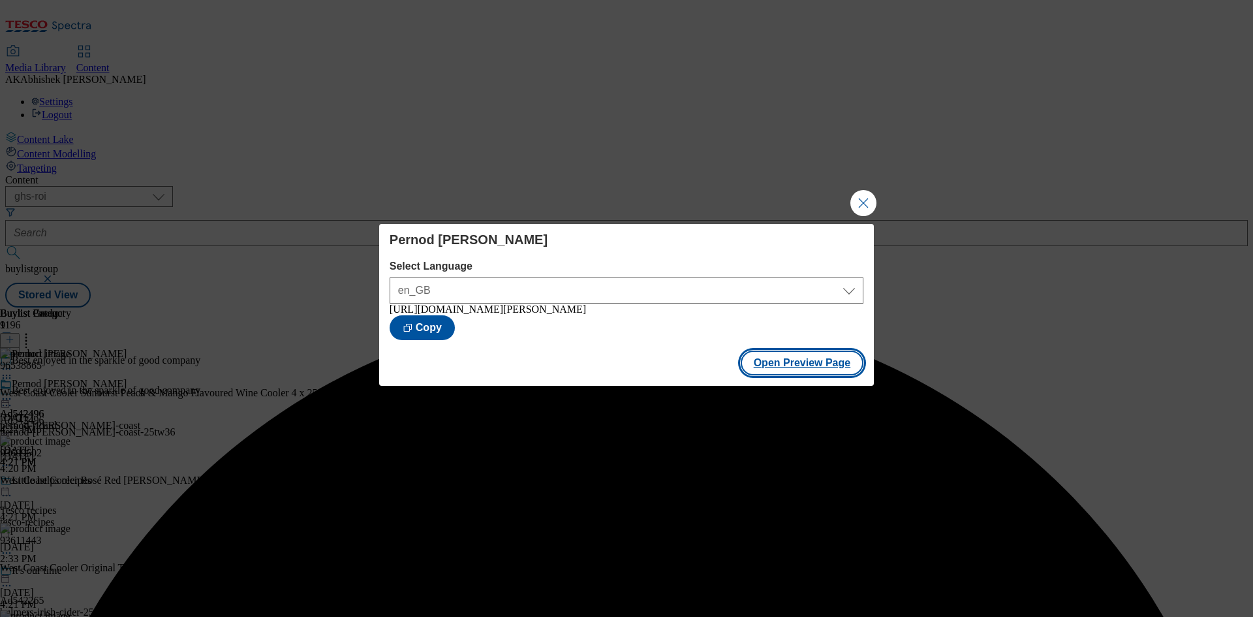
click at [819, 365] on button "Open Preview Page" at bounding box center [802, 362] width 123 height 25
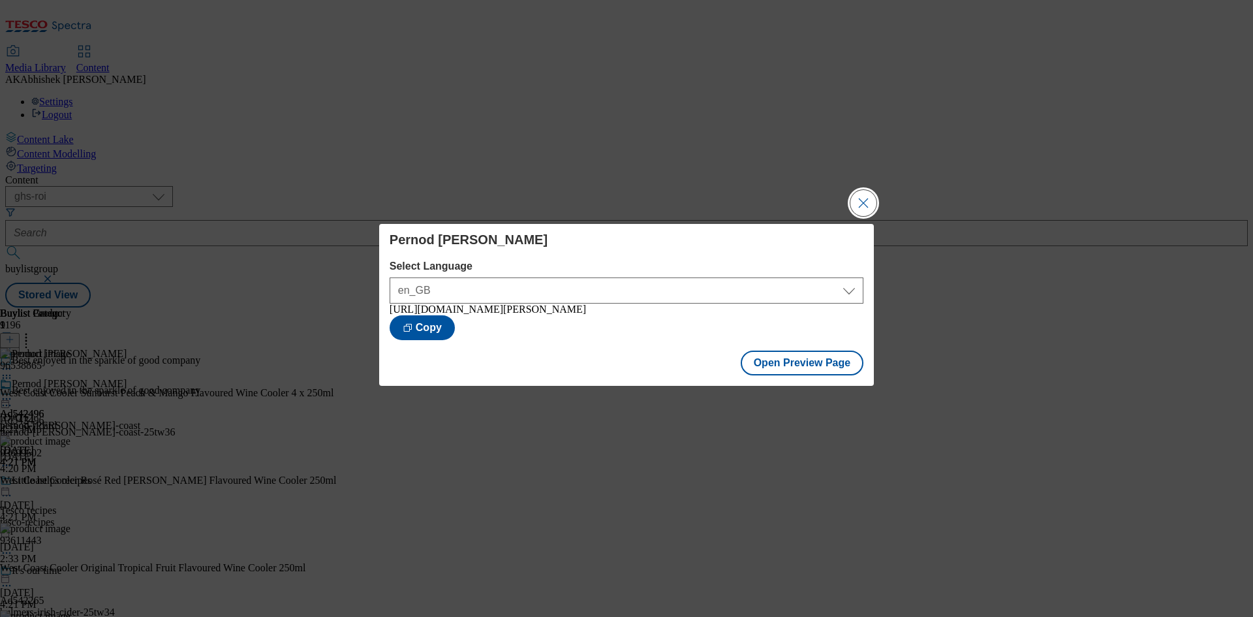
click at [863, 206] on button "Close Modal" at bounding box center [863, 203] width 26 height 26
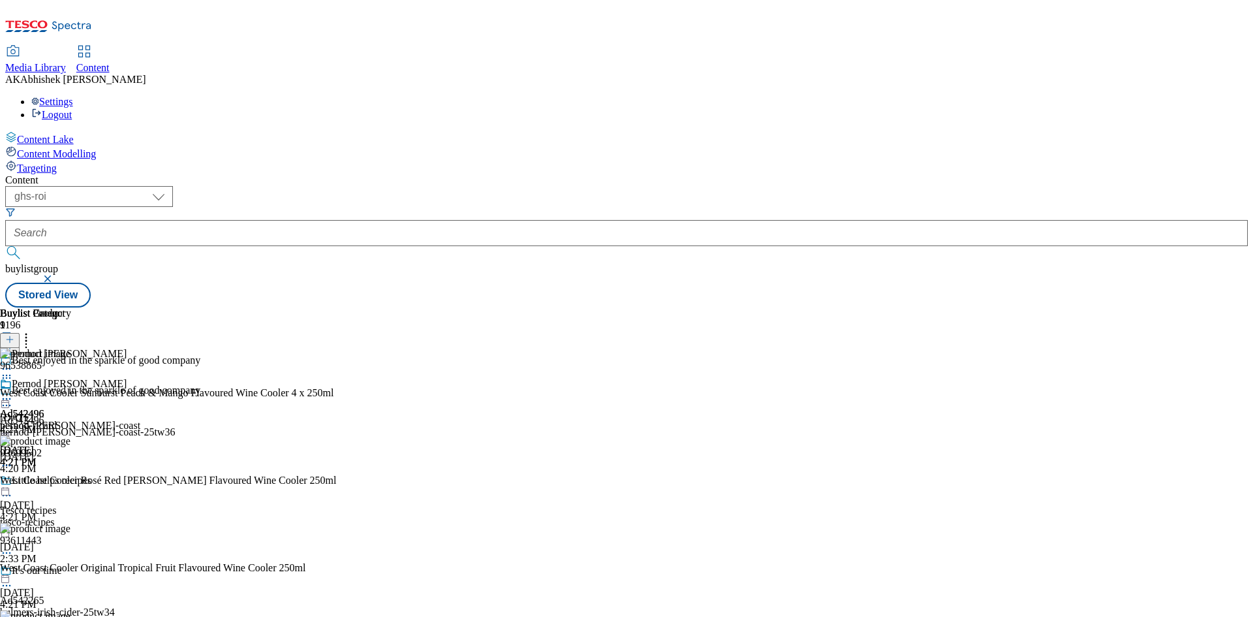
click at [13, 392] on icon at bounding box center [6, 398] width 13 height 13
